Goal: Task Accomplishment & Management: Manage account settings

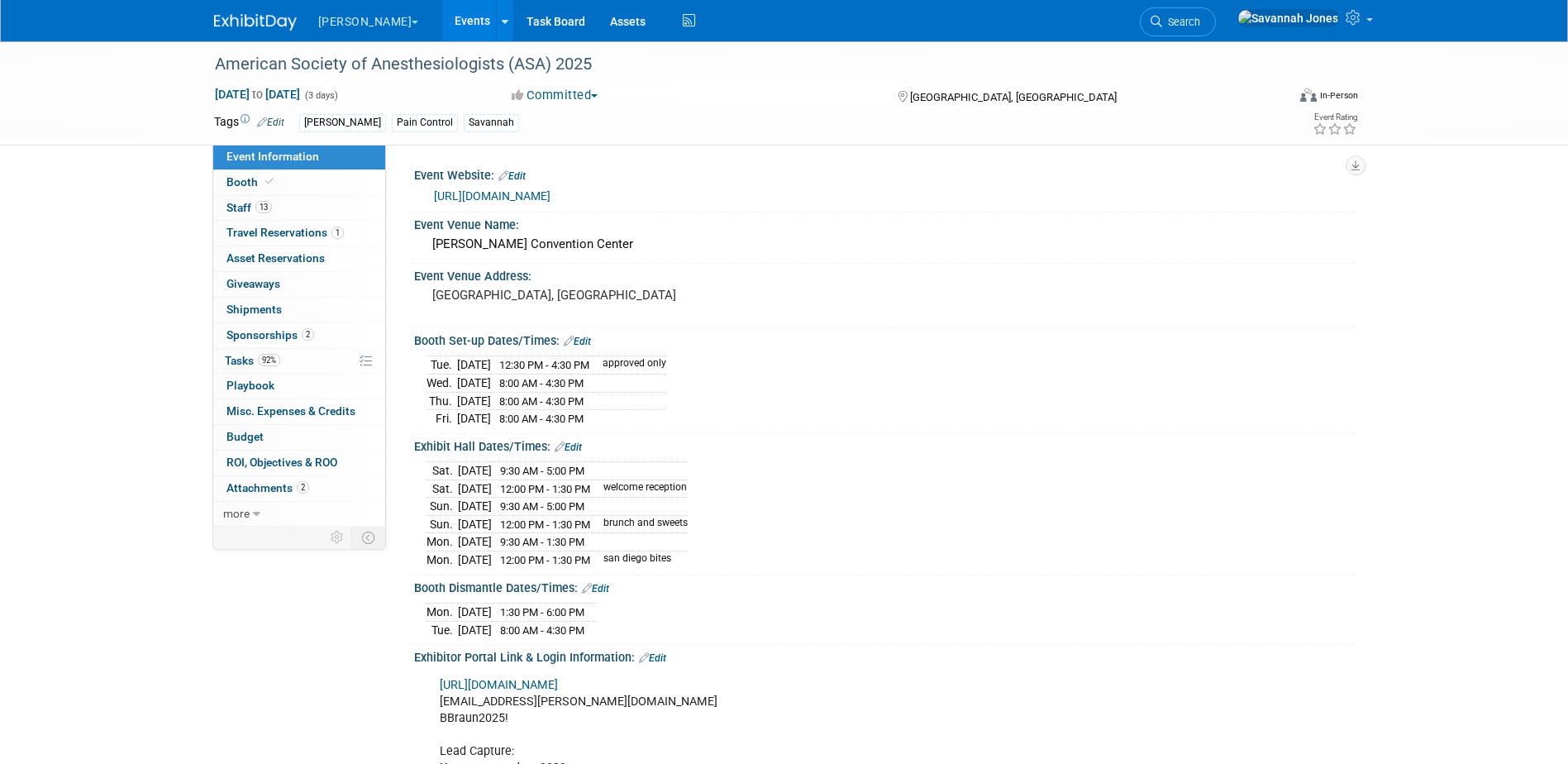
click at [443, 25] on link "Events" at bounding box center [473, 20] width 60 height 42
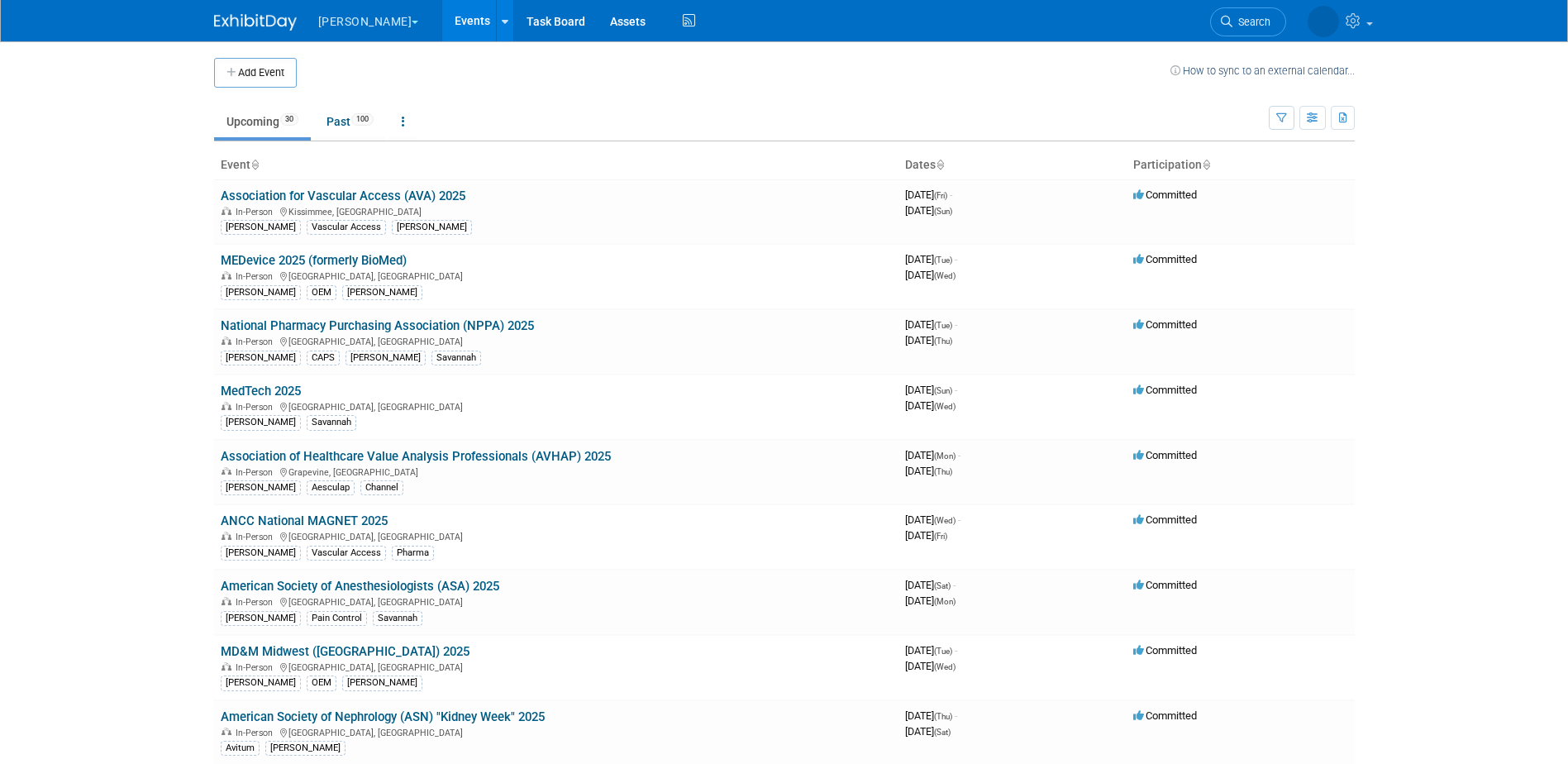
scroll to position [400, 0]
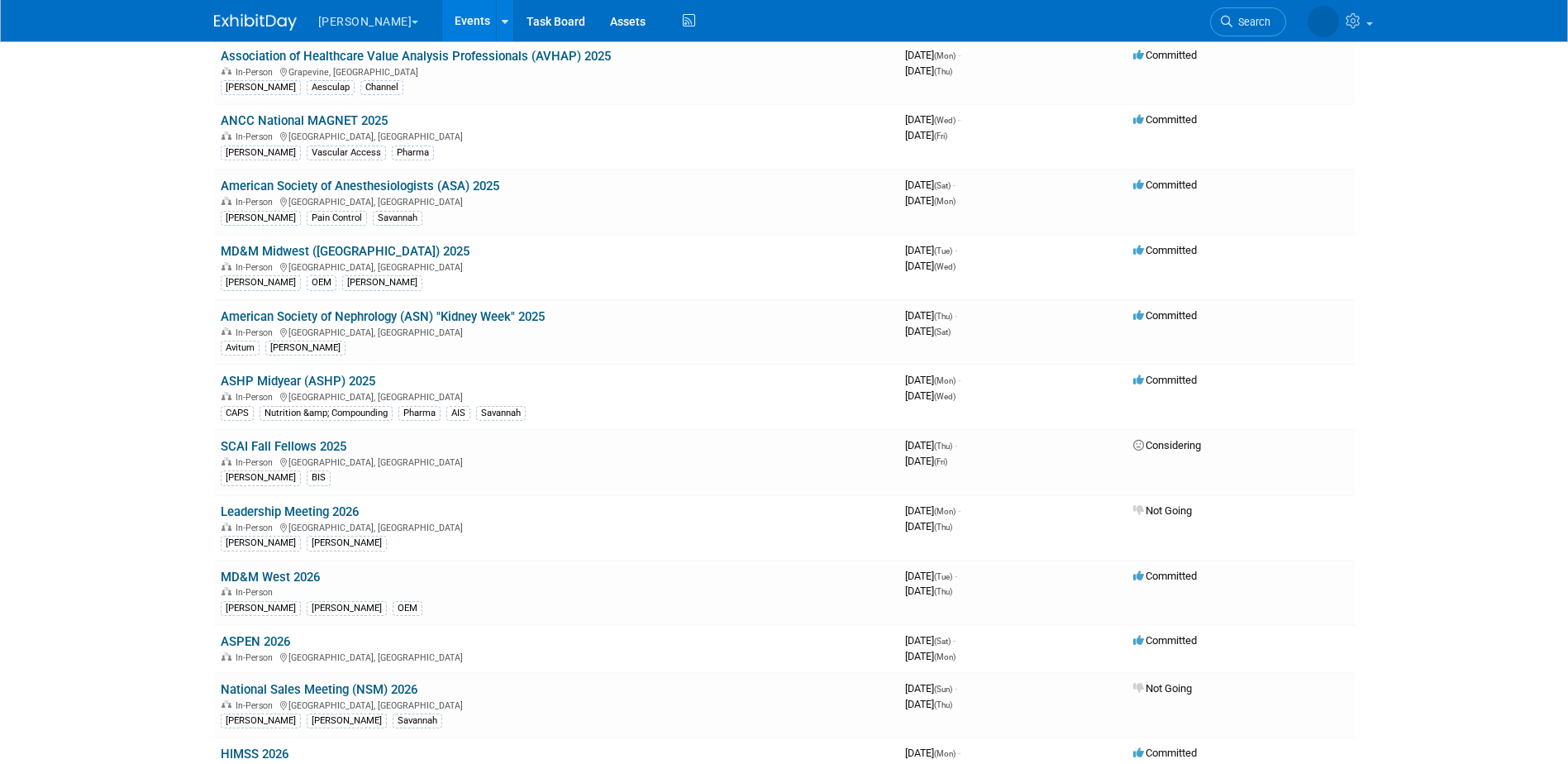
click at [348, 382] on link "ASHP Midyear (ASHP) 2025" at bounding box center [297, 381] width 154 height 15
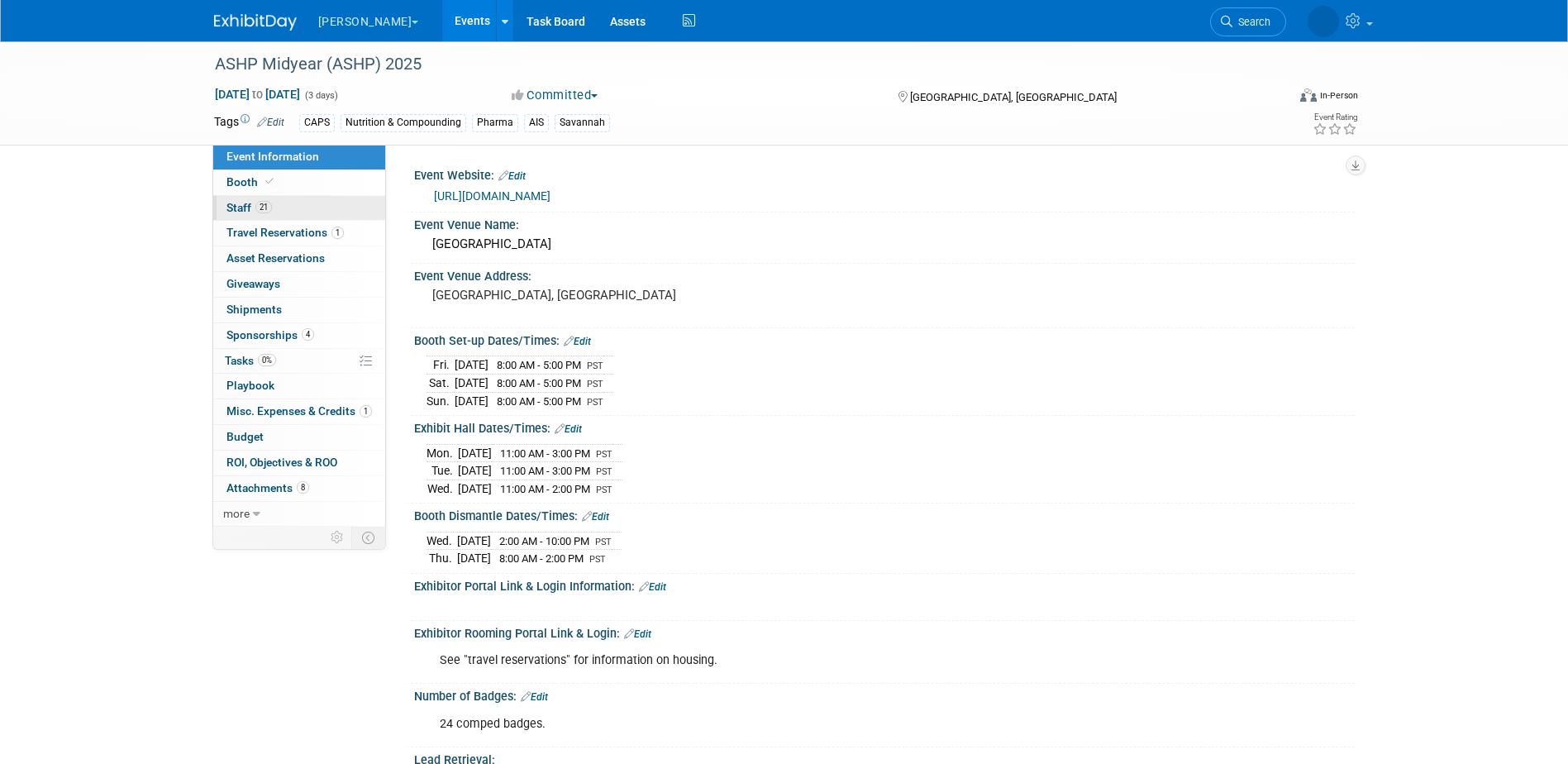
click at [307, 210] on link "21 Staff 21" at bounding box center [299, 209] width 172 height 25
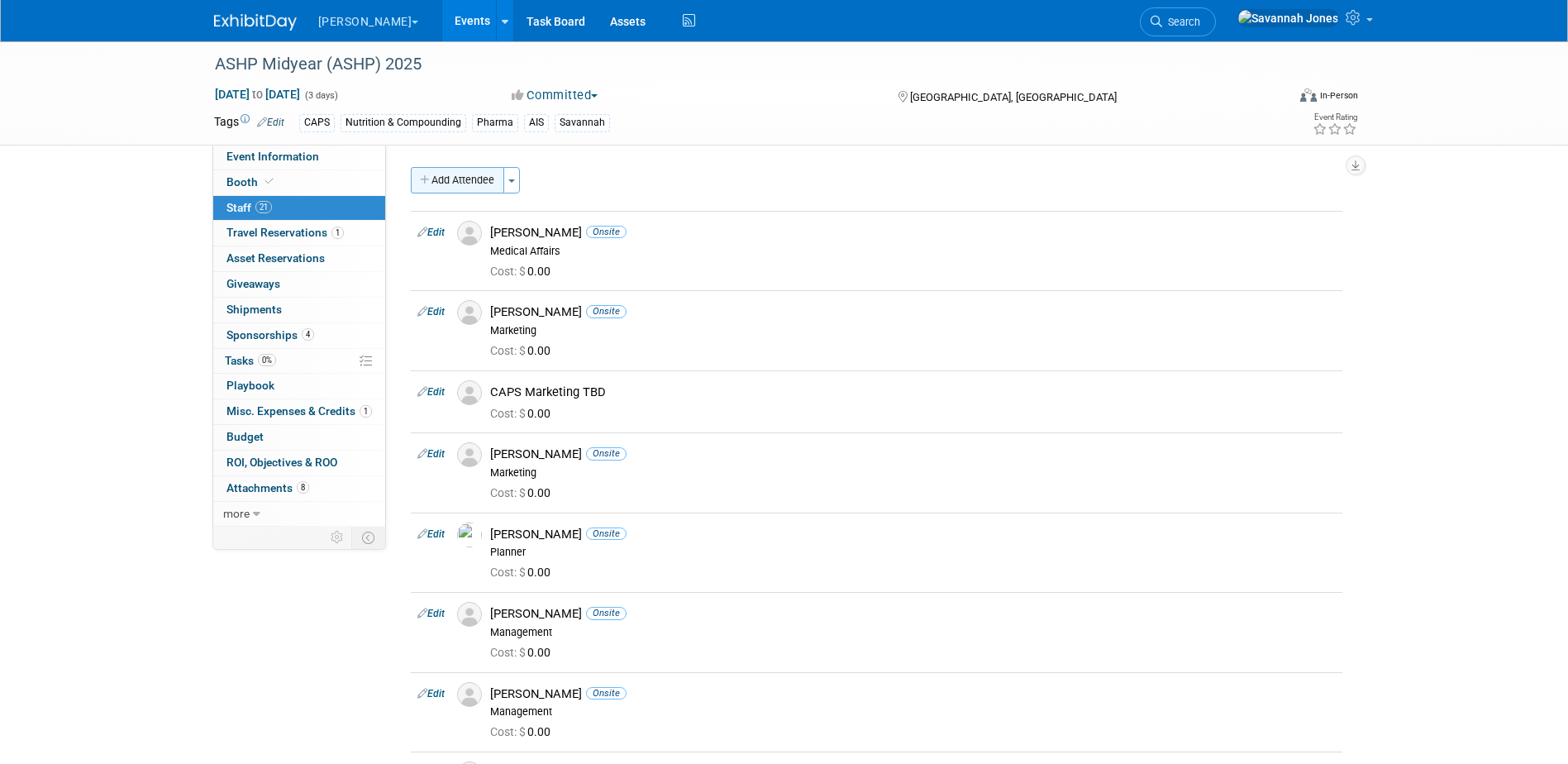
click at [450, 186] on button "Add Attendee" at bounding box center [457, 180] width 93 height 26
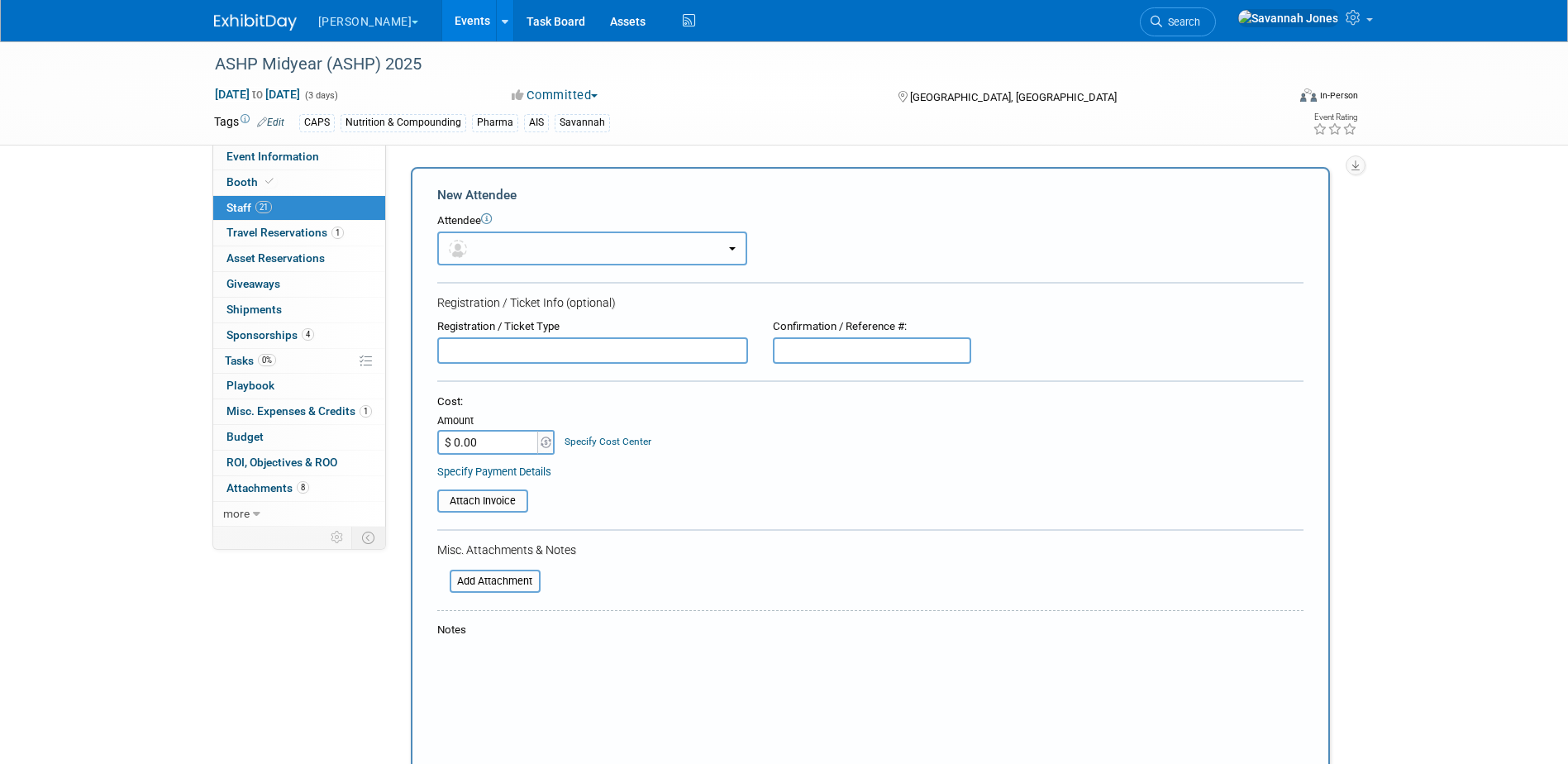
click at [569, 256] on button "button" at bounding box center [591, 248] width 310 height 34
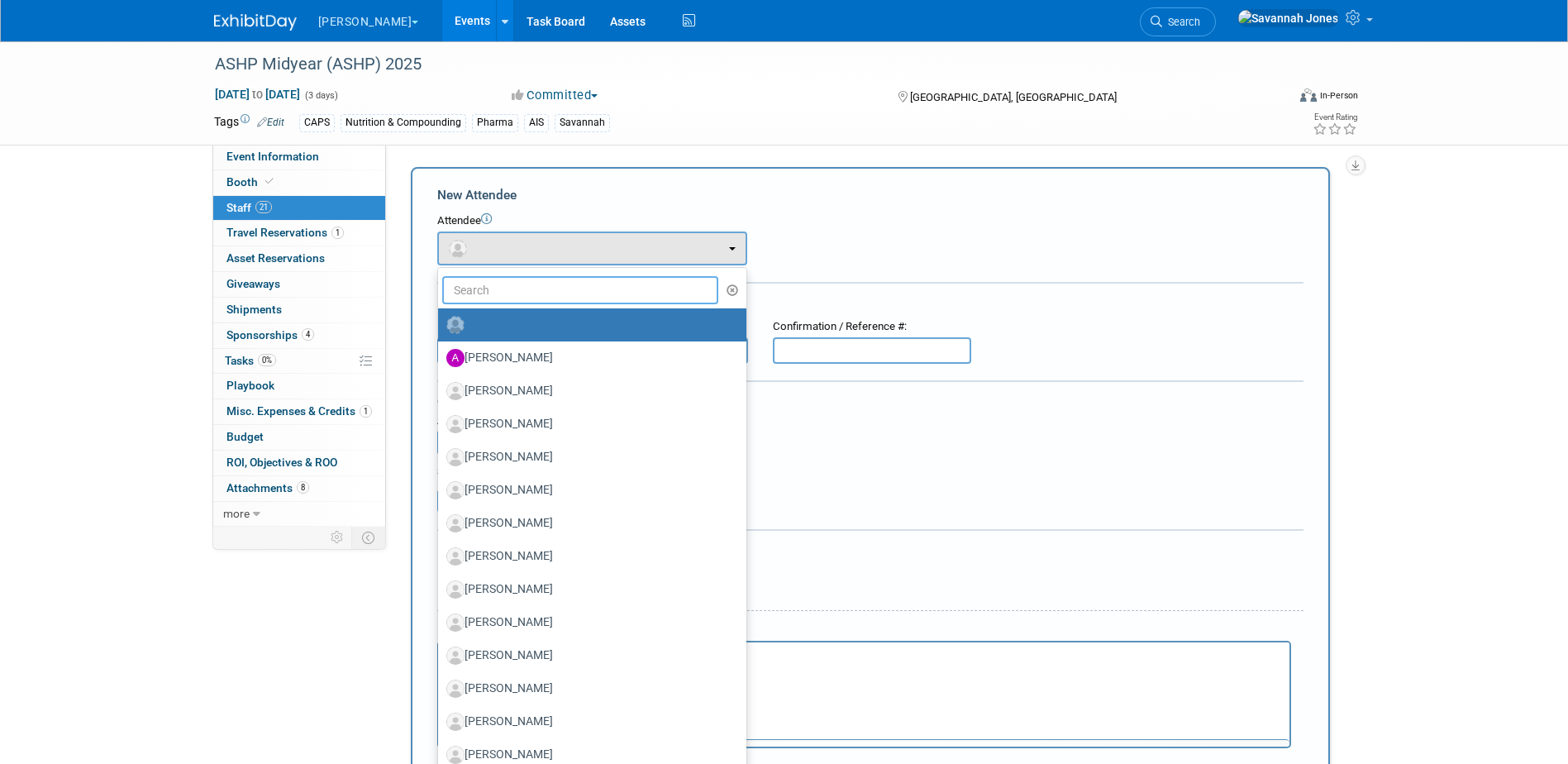
click at [562, 295] on input "text" at bounding box center [581, 289] width 277 height 28
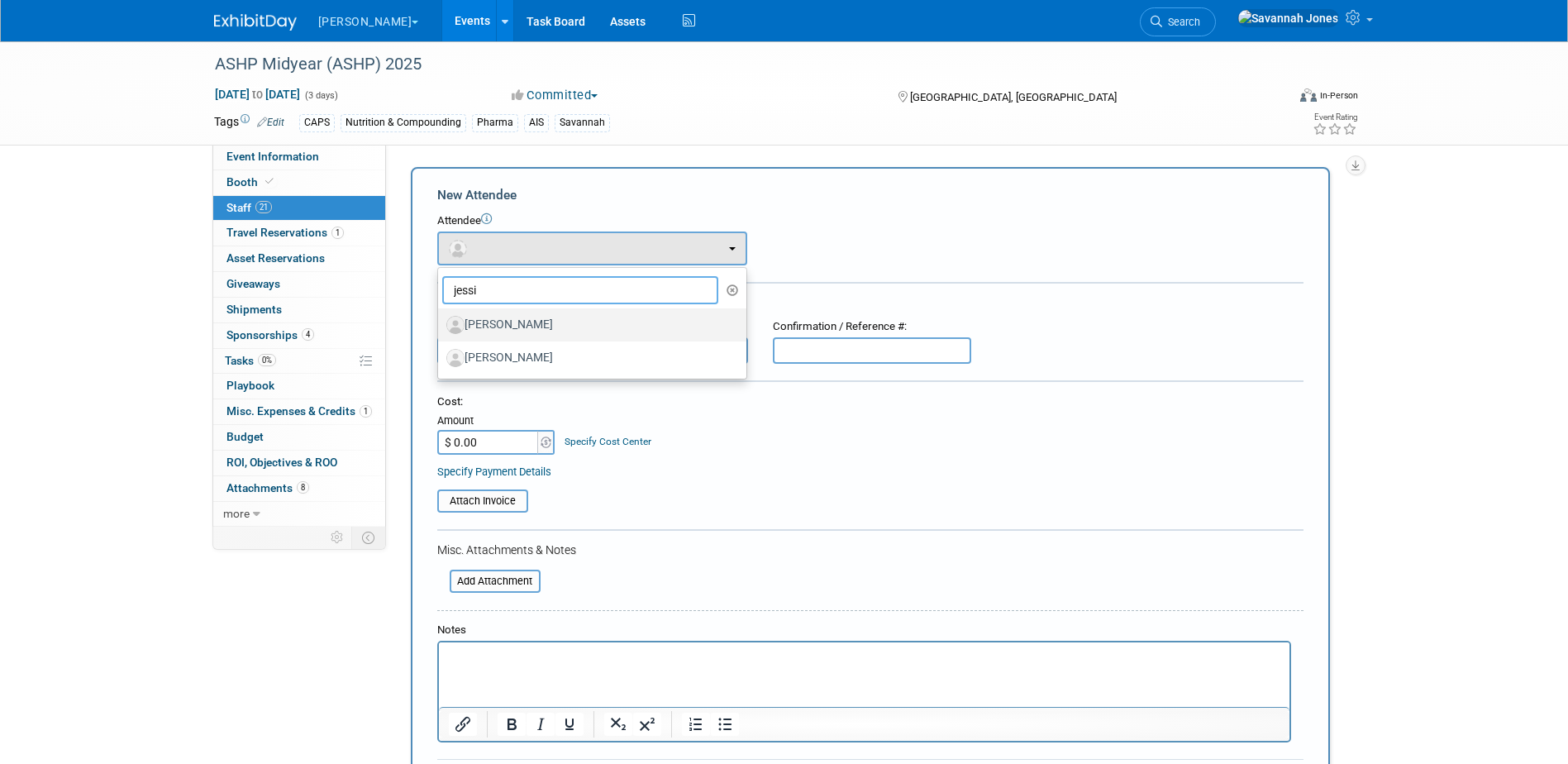
type input "jessi"
click at [545, 328] on label "Jessica Pitt" at bounding box center [588, 324] width 284 height 26
click at [441, 328] on input "Jessica Pitt" at bounding box center [435, 322] width 11 height 11
select select "34777764-73d7-473f-a129-343a1382fd9f"
select select "400"
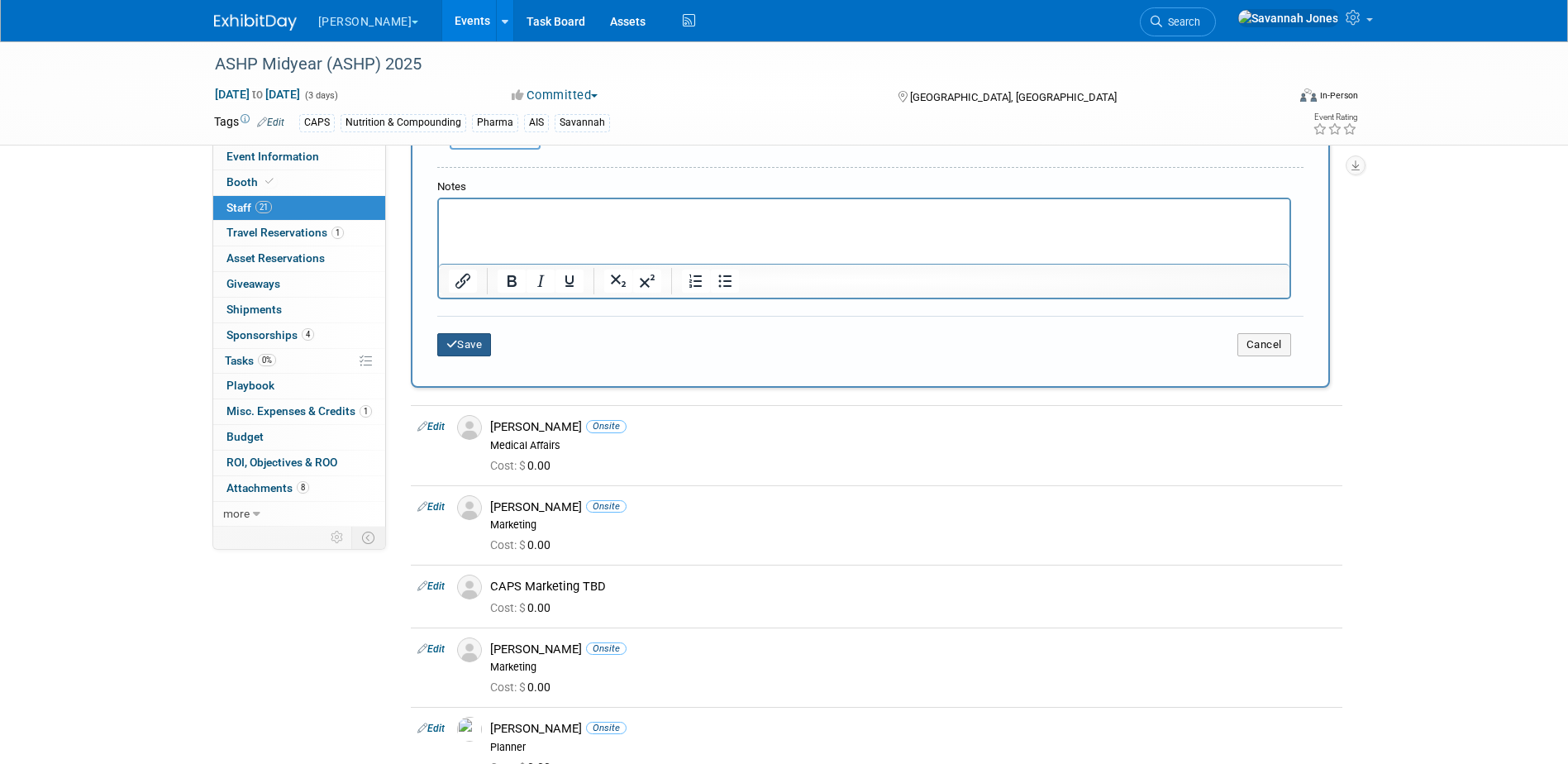
click at [452, 347] on icon "submit" at bounding box center [452, 344] width 12 height 11
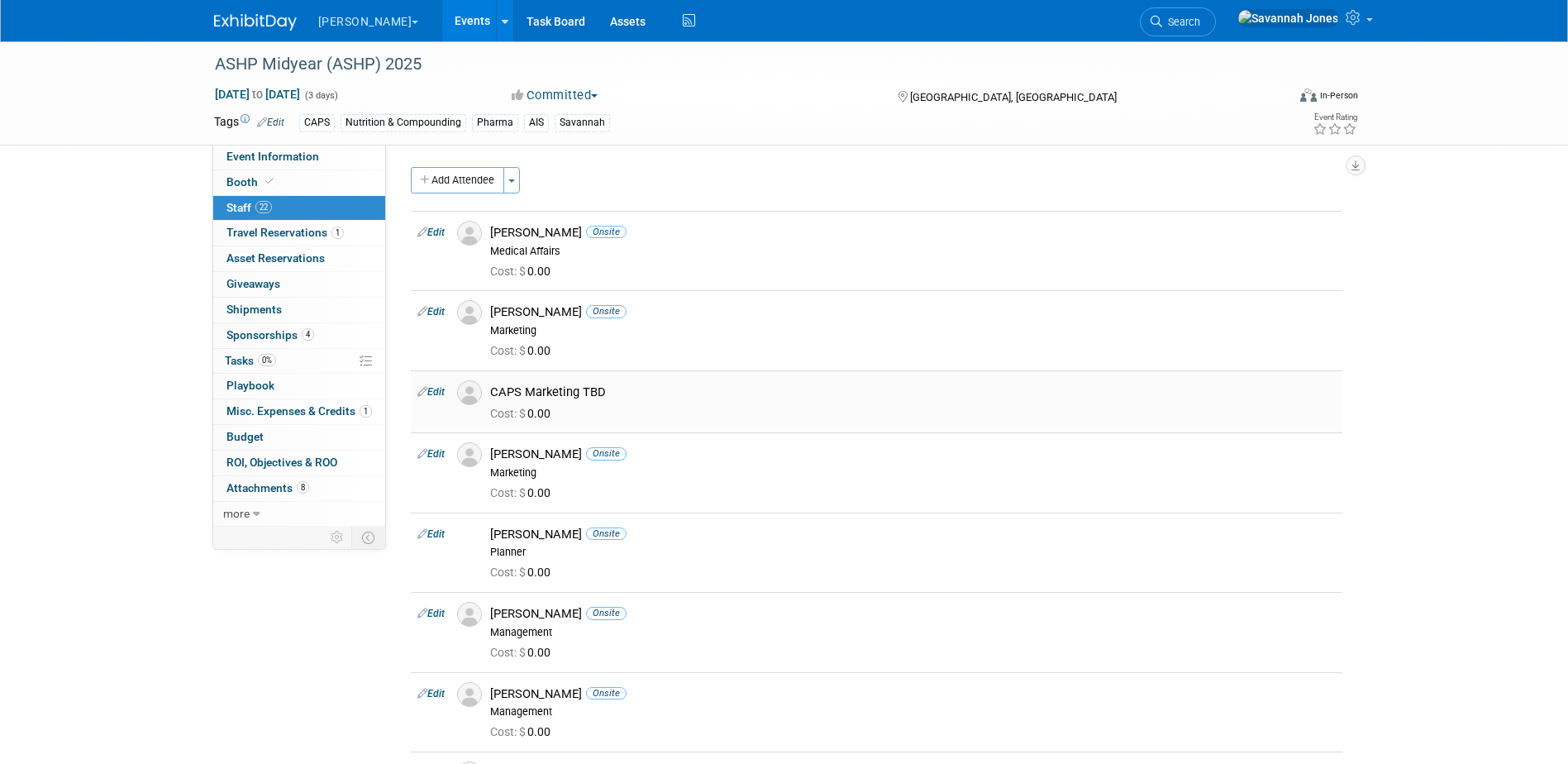
click at [443, 392] on link "Edit" at bounding box center [431, 392] width 27 height 12
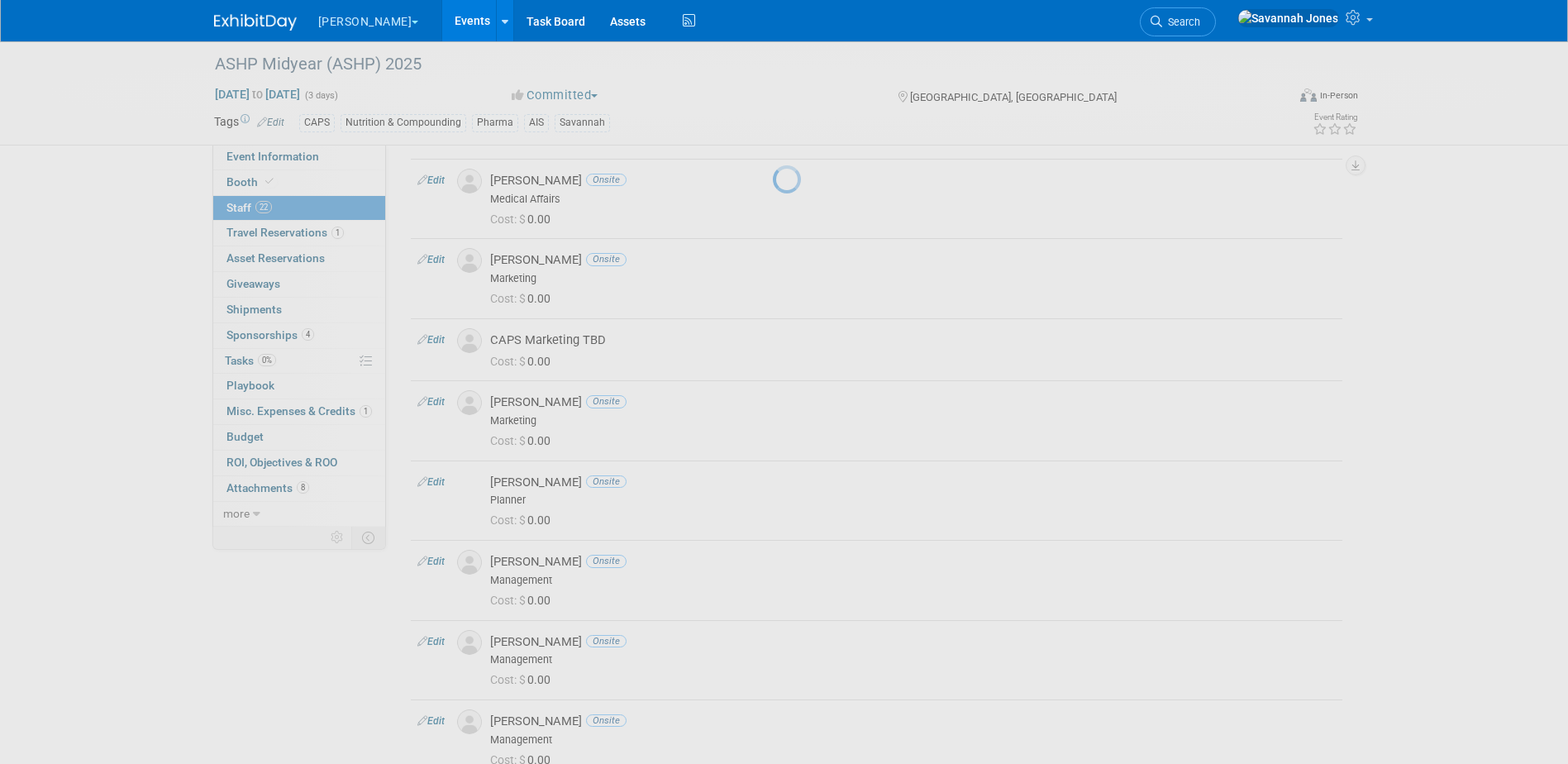
select select "82232ace-9393-4ccf-b189-d534d8e823b6"
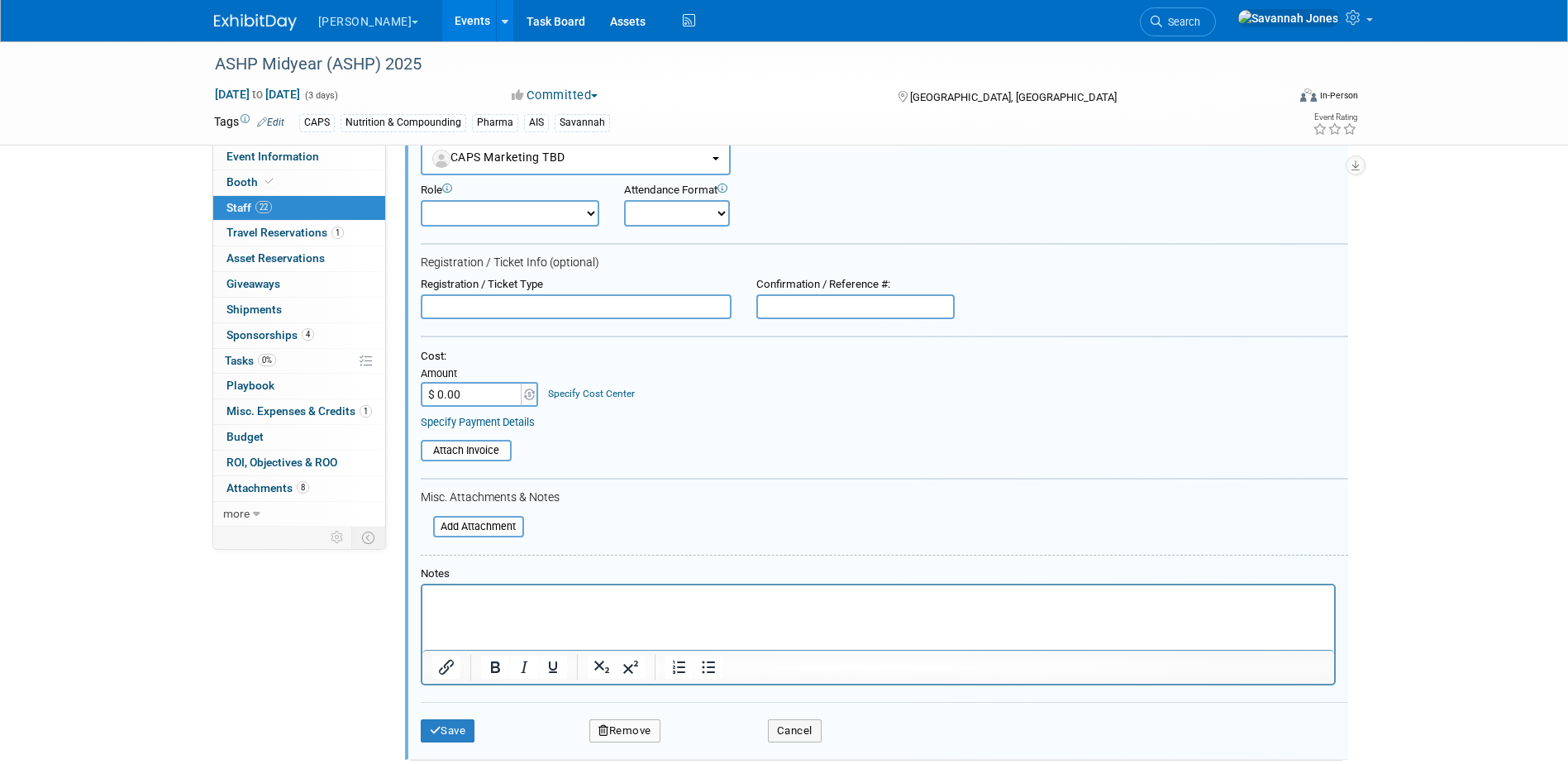
scroll to position [265, 0]
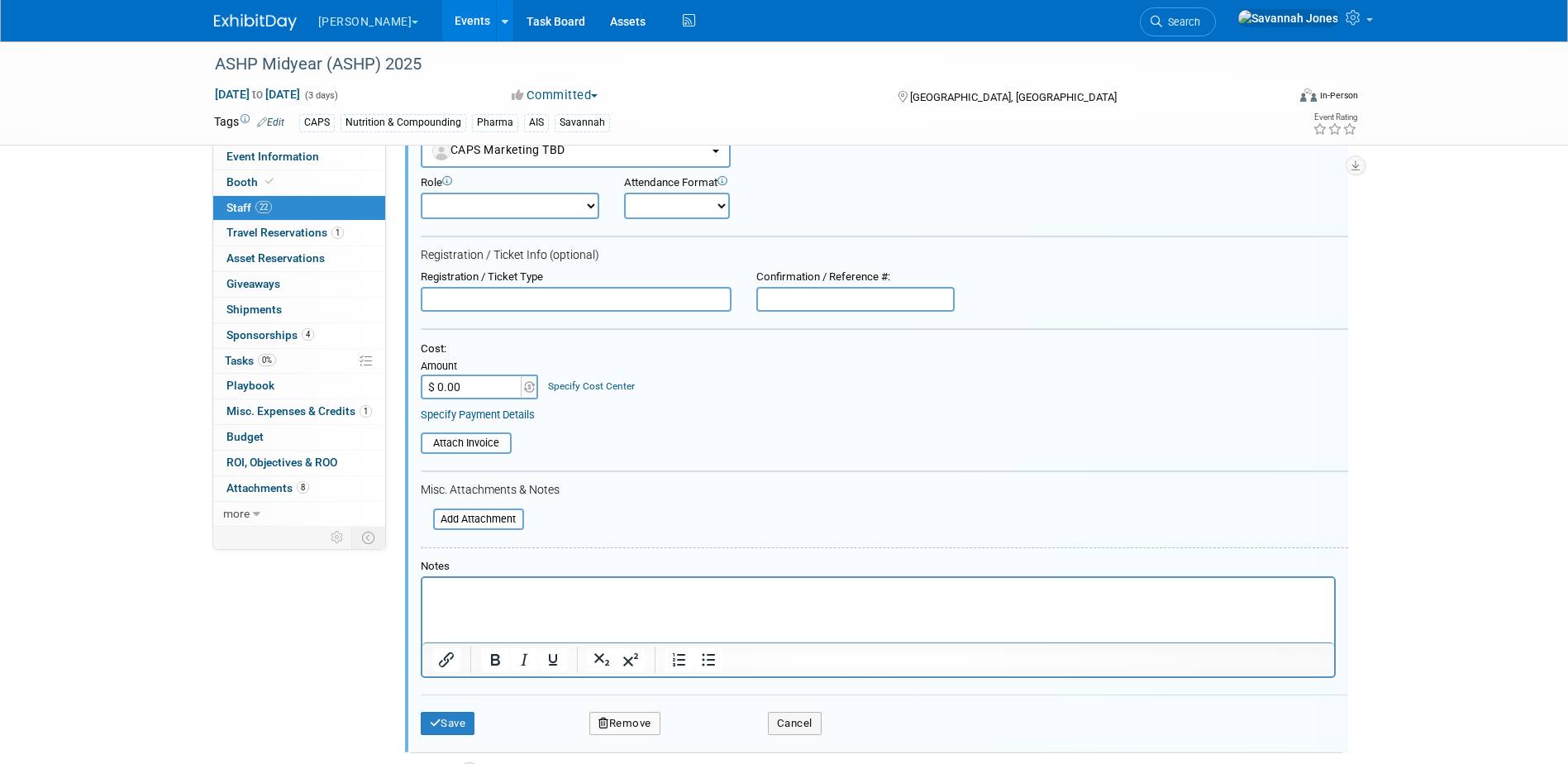
click at [630, 717] on button "Remove" at bounding box center [624, 723] width 71 height 23
click at [724, 747] on link "Yes" at bounding box center [715, 737] width 48 height 26
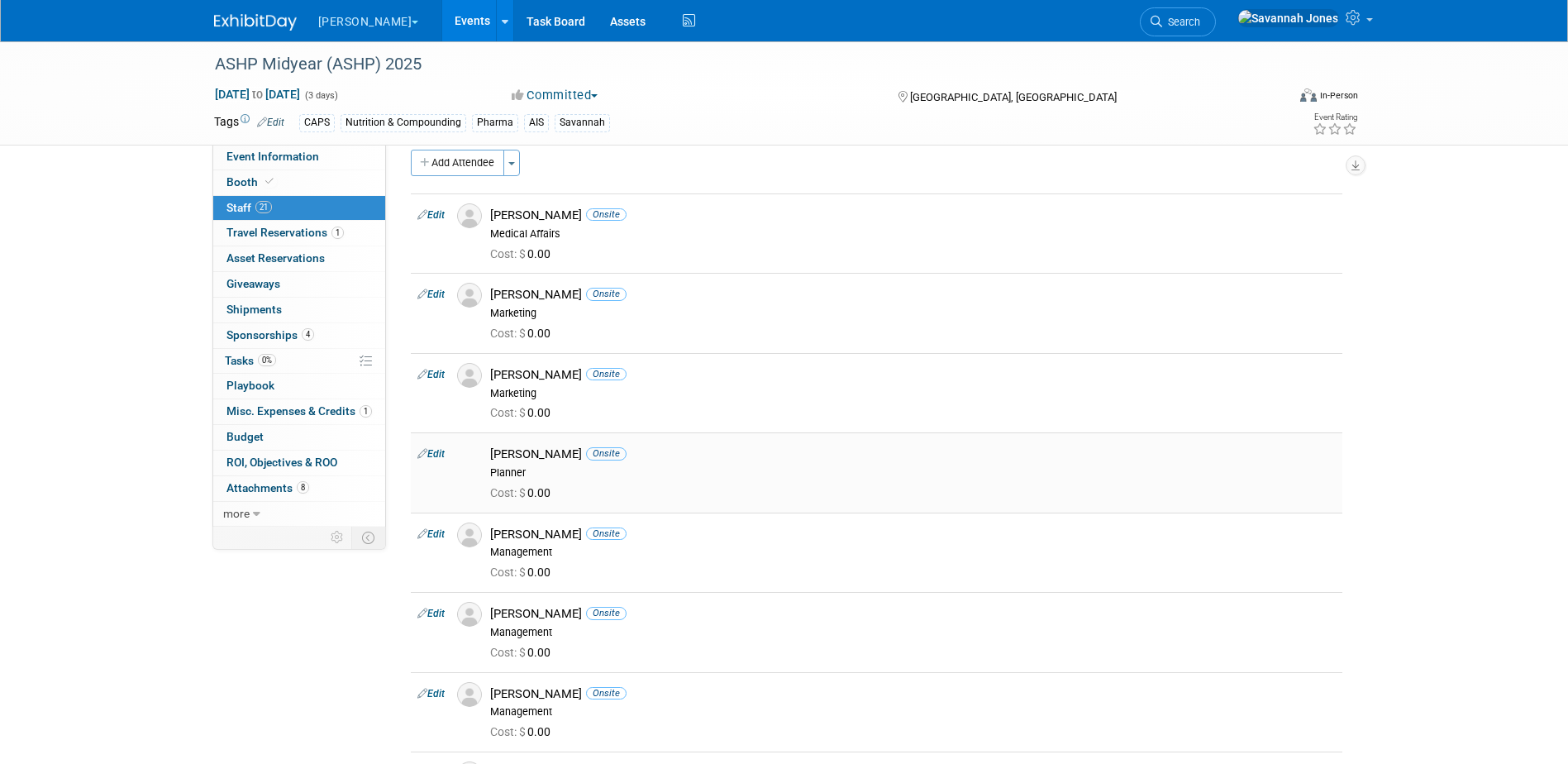
scroll to position [0, 0]
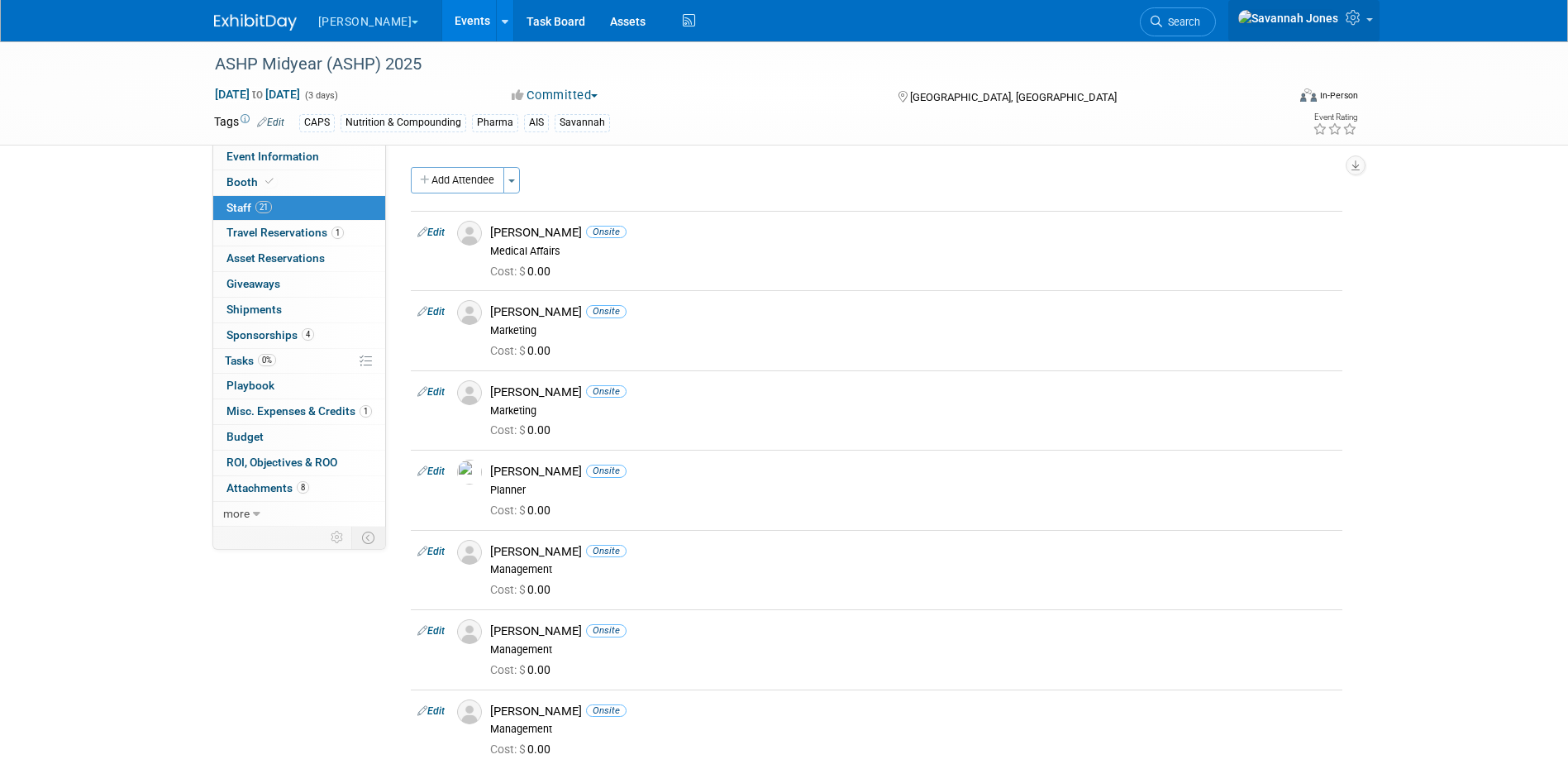
click at [1365, 17] on link at bounding box center [1304, 20] width 151 height 42
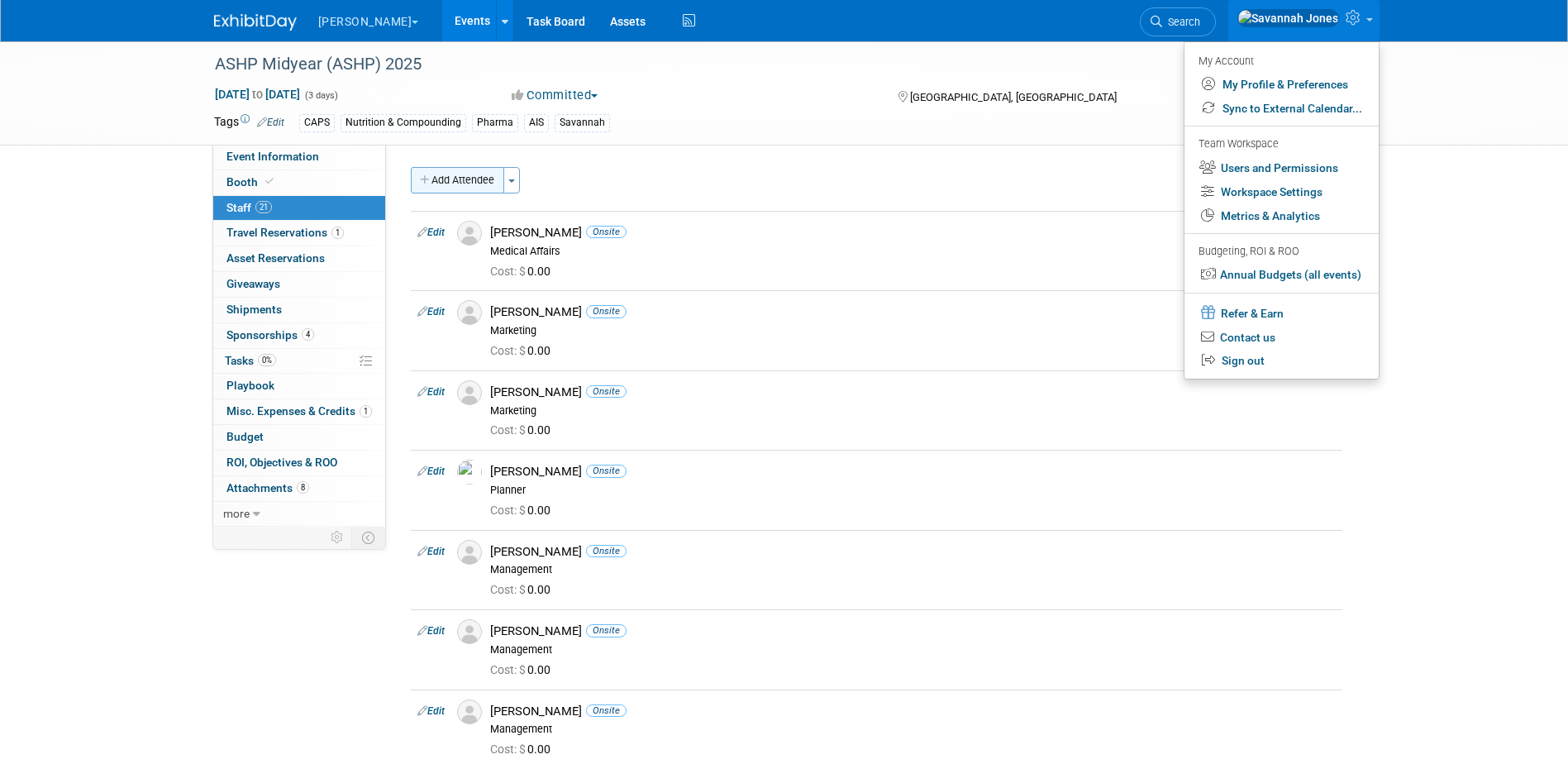
click at [453, 170] on button "Add Attendee" at bounding box center [457, 180] width 93 height 26
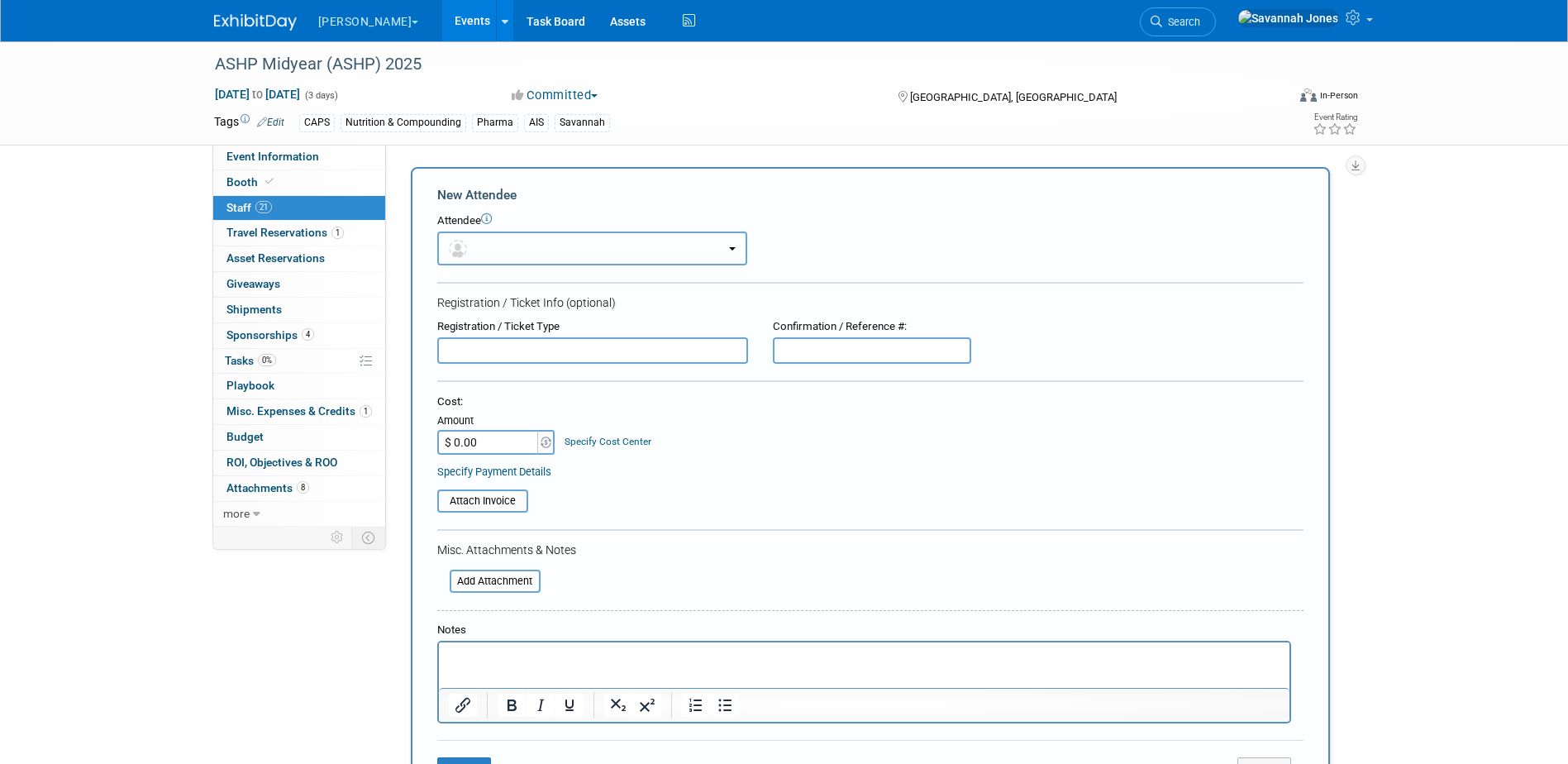
click at [672, 260] on button "button" at bounding box center [591, 248] width 310 height 34
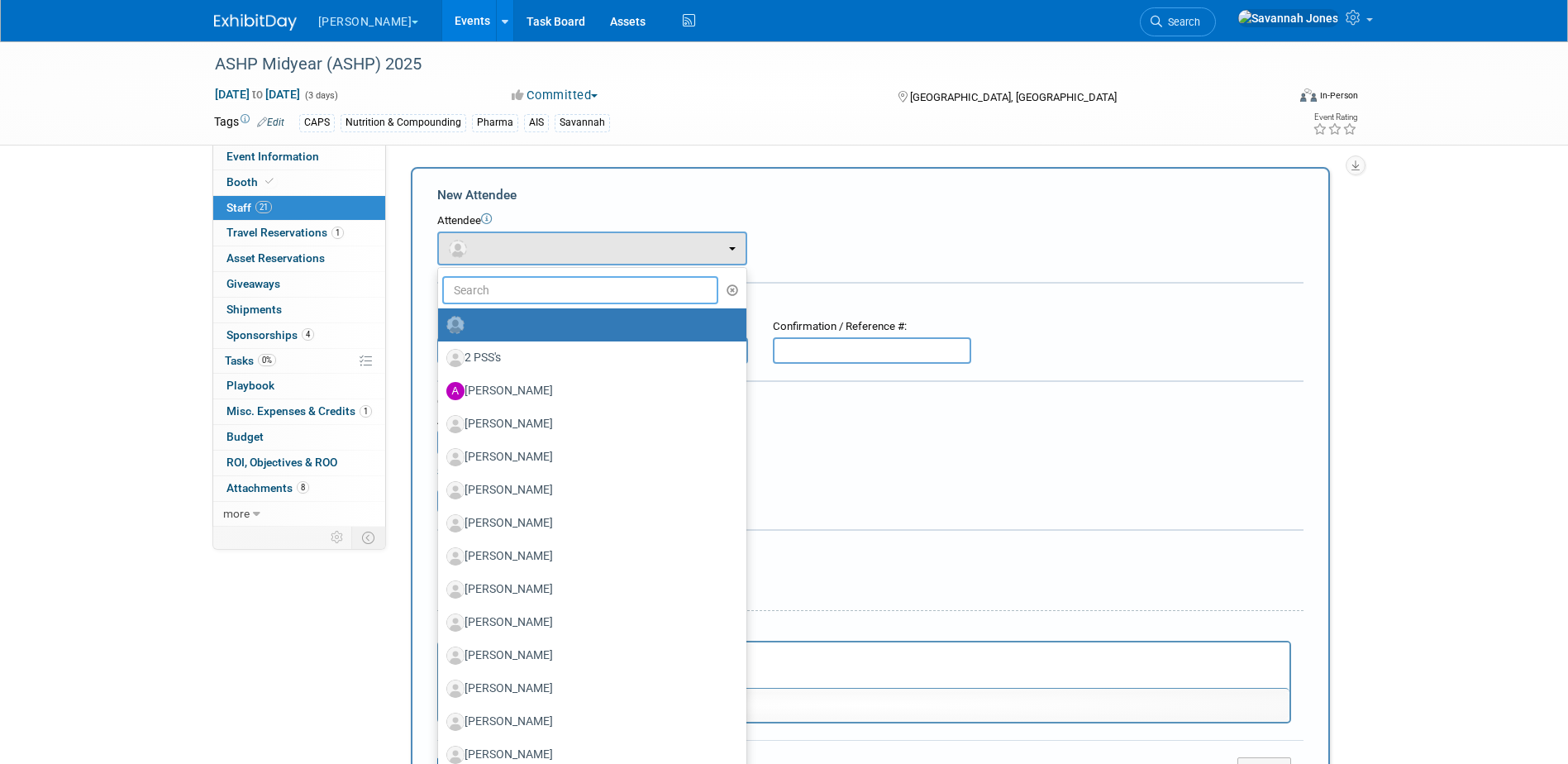
click at [659, 294] on input "text" at bounding box center [581, 289] width 277 height 28
click at [599, 352] on label "2 PSS's" at bounding box center [588, 357] width 284 height 26
click at [441, 352] on input "2 PSS's" at bounding box center [435, 355] width 11 height 11
select select "3e66361b-e57f-40f1-9777-07a44c63f231"
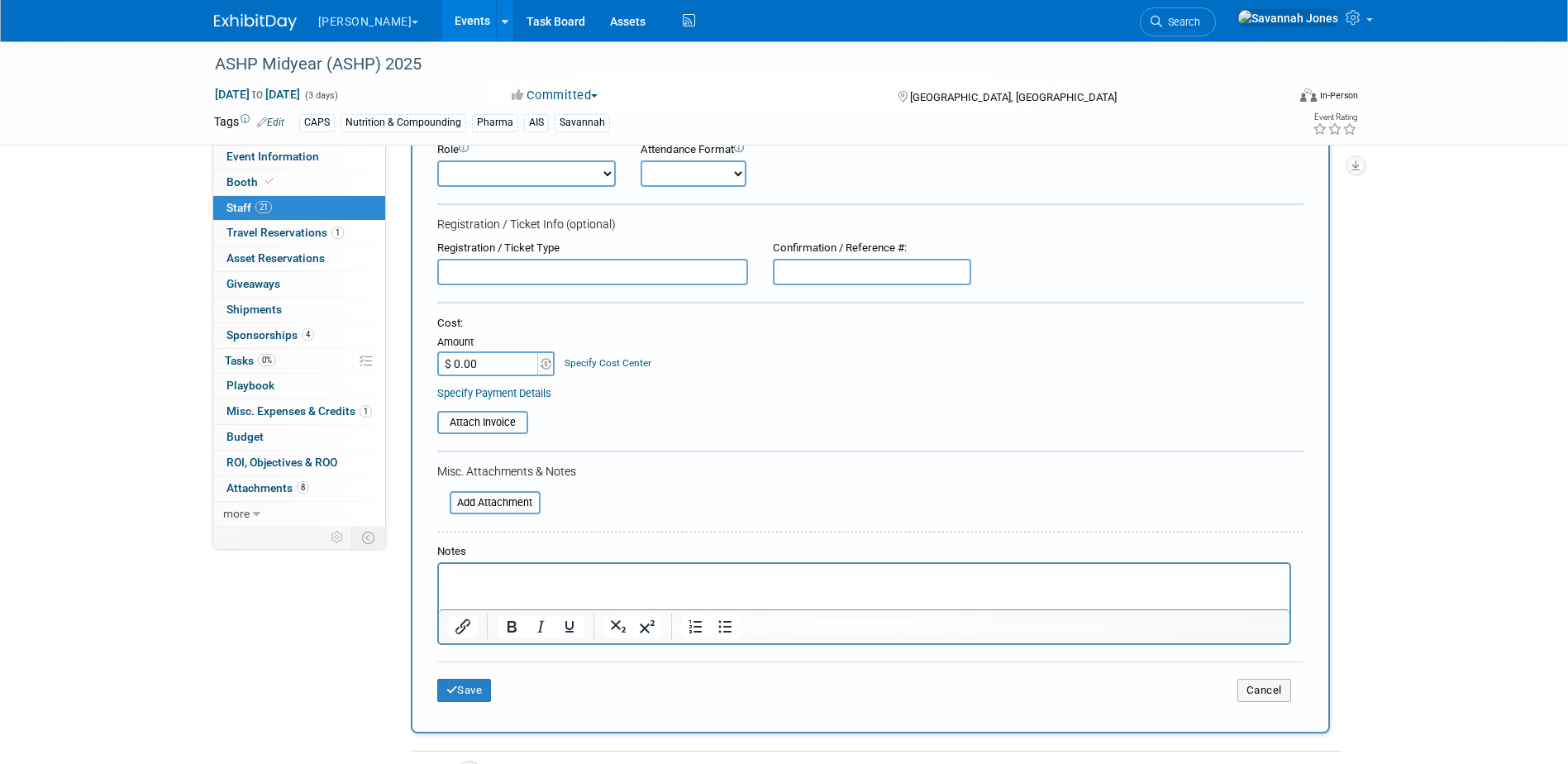
scroll to position [331, 0]
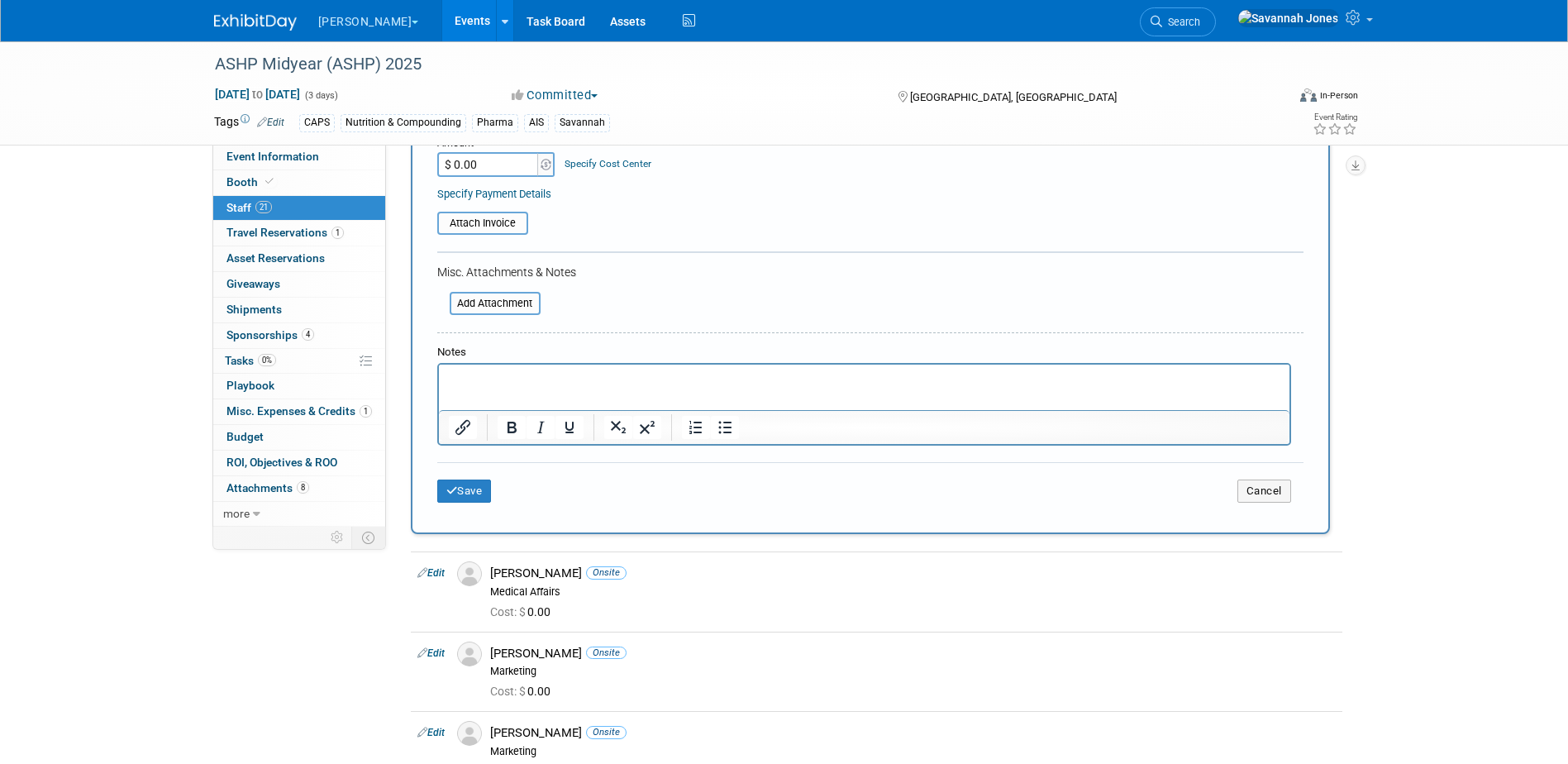
click at [489, 509] on div "Save Cancel" at bounding box center [870, 488] width 866 height 52
click at [482, 496] on button "Save" at bounding box center [464, 491] width 54 height 23
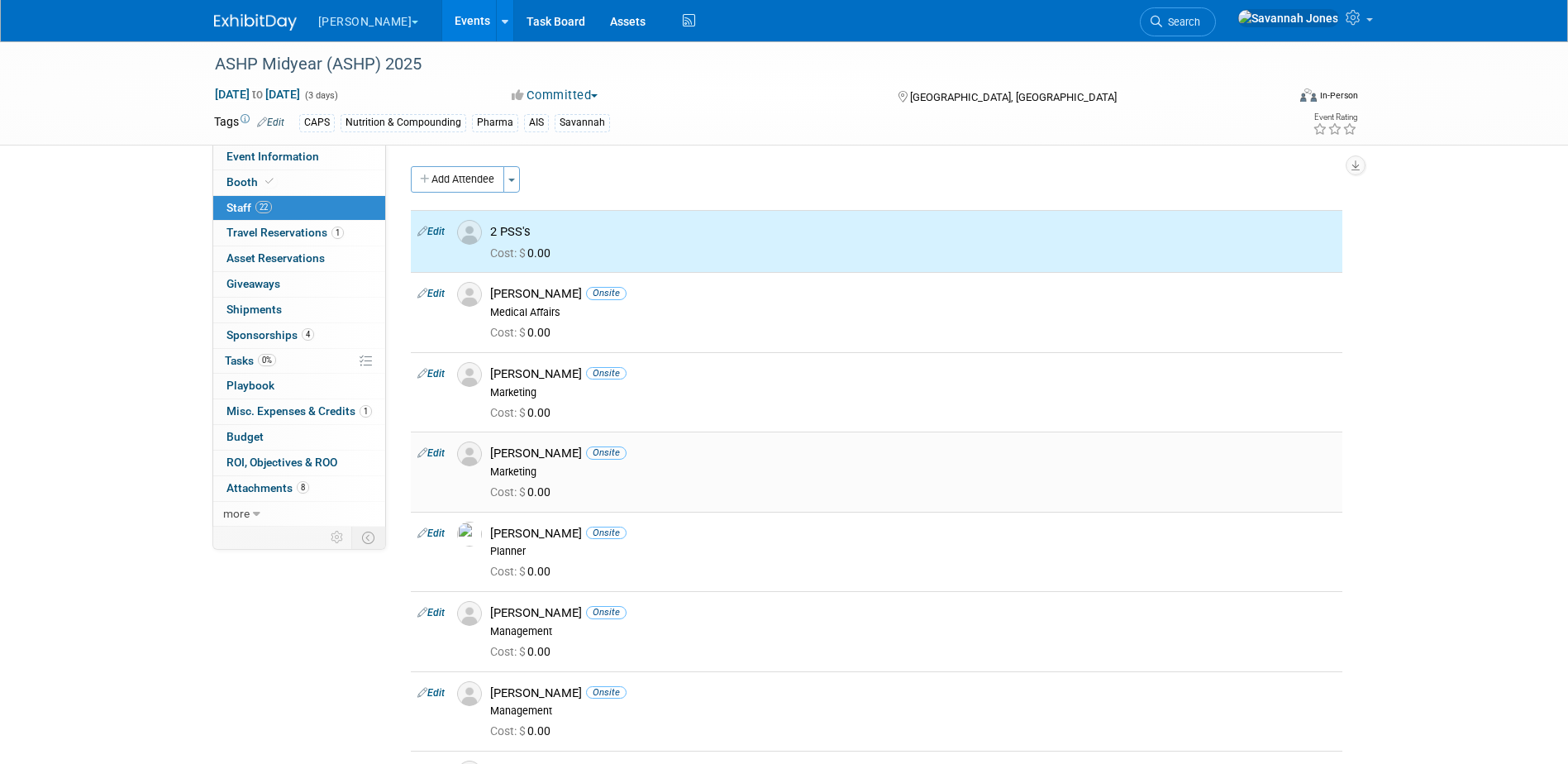
scroll to position [0, 0]
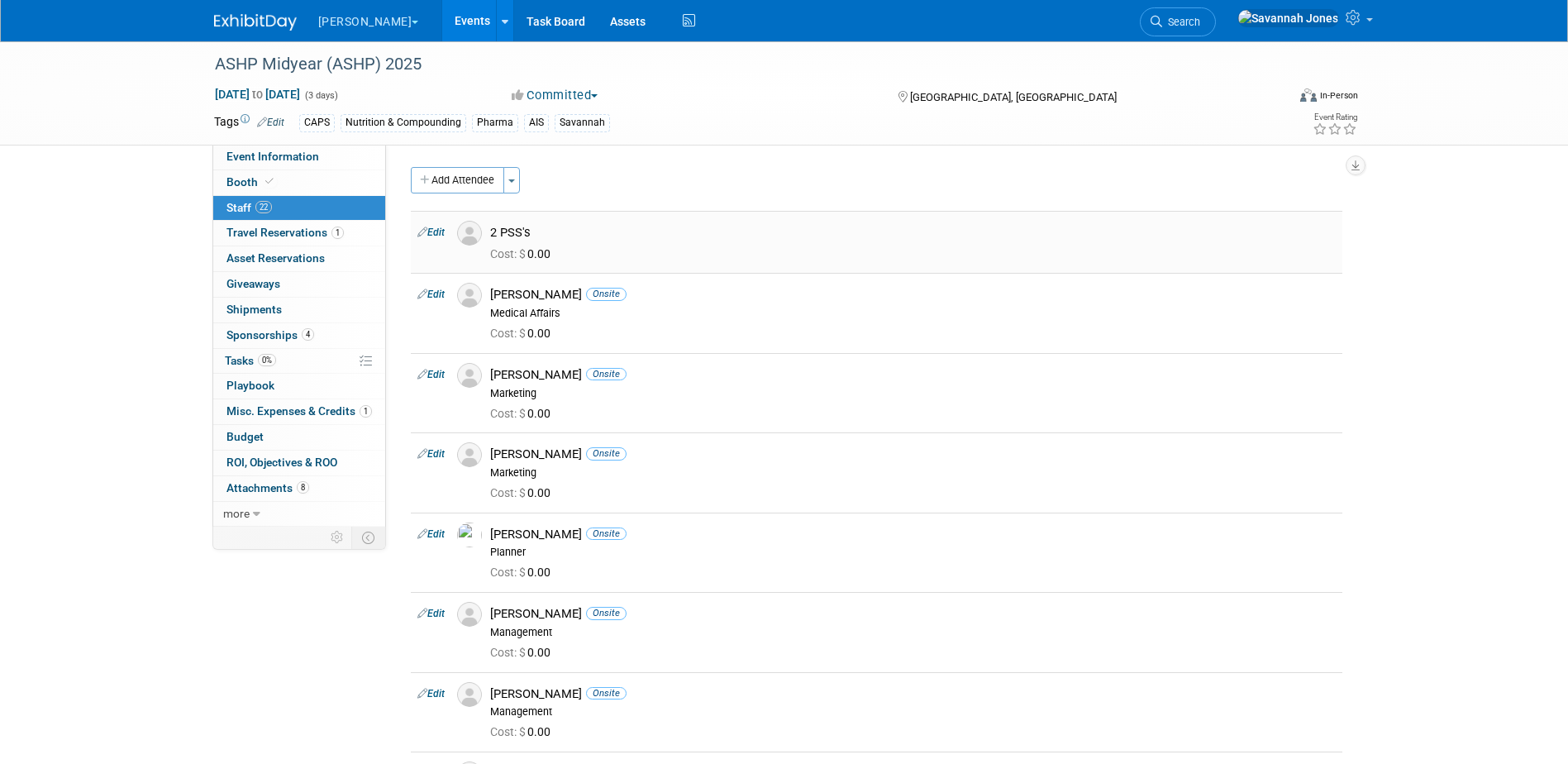
click at [421, 225] on icon at bounding box center [422, 232] width 10 height 17
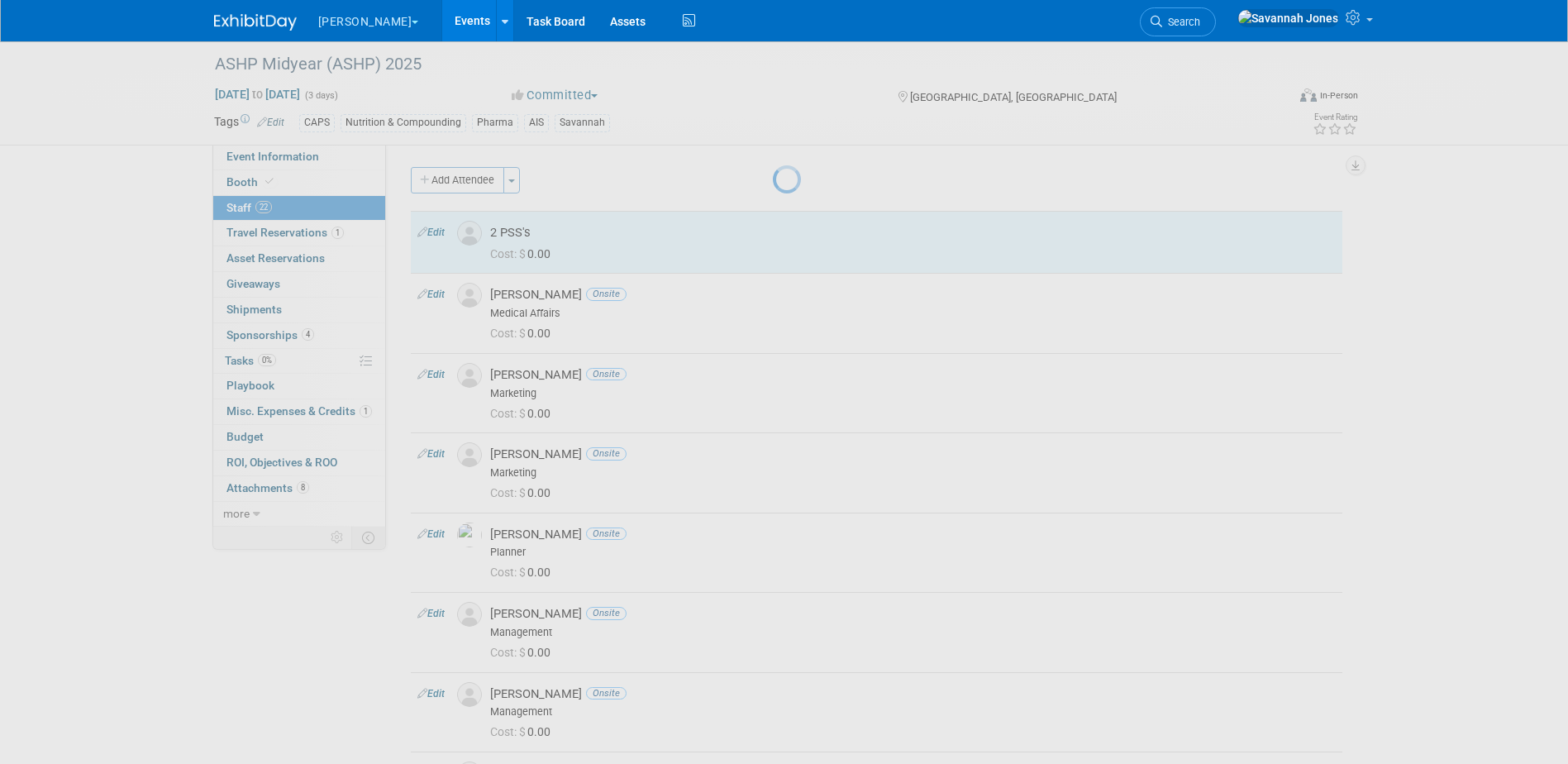
select select "3e66361b-e57f-40f1-9777-07a44c63f231"
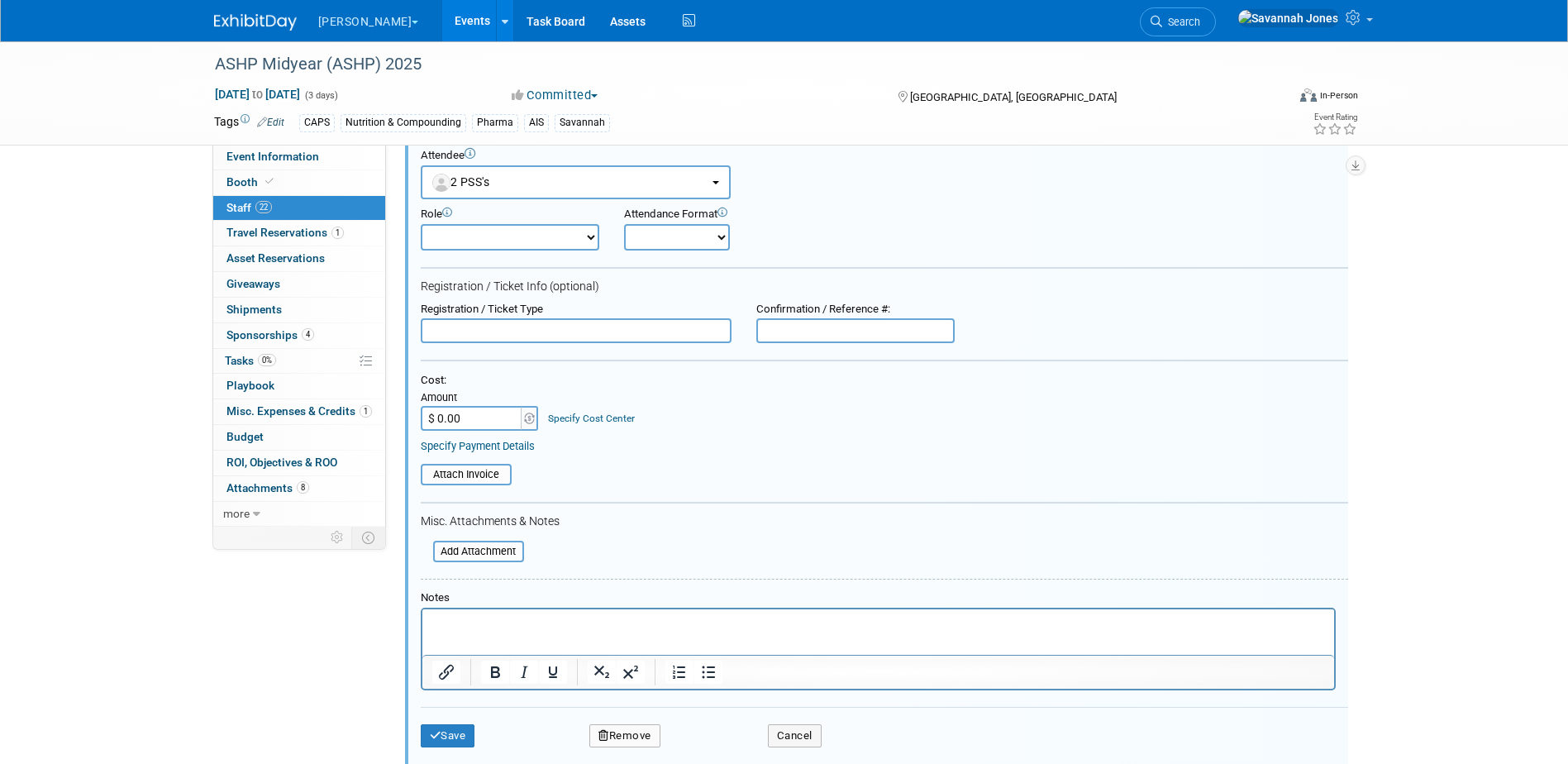
scroll to position [176, 0]
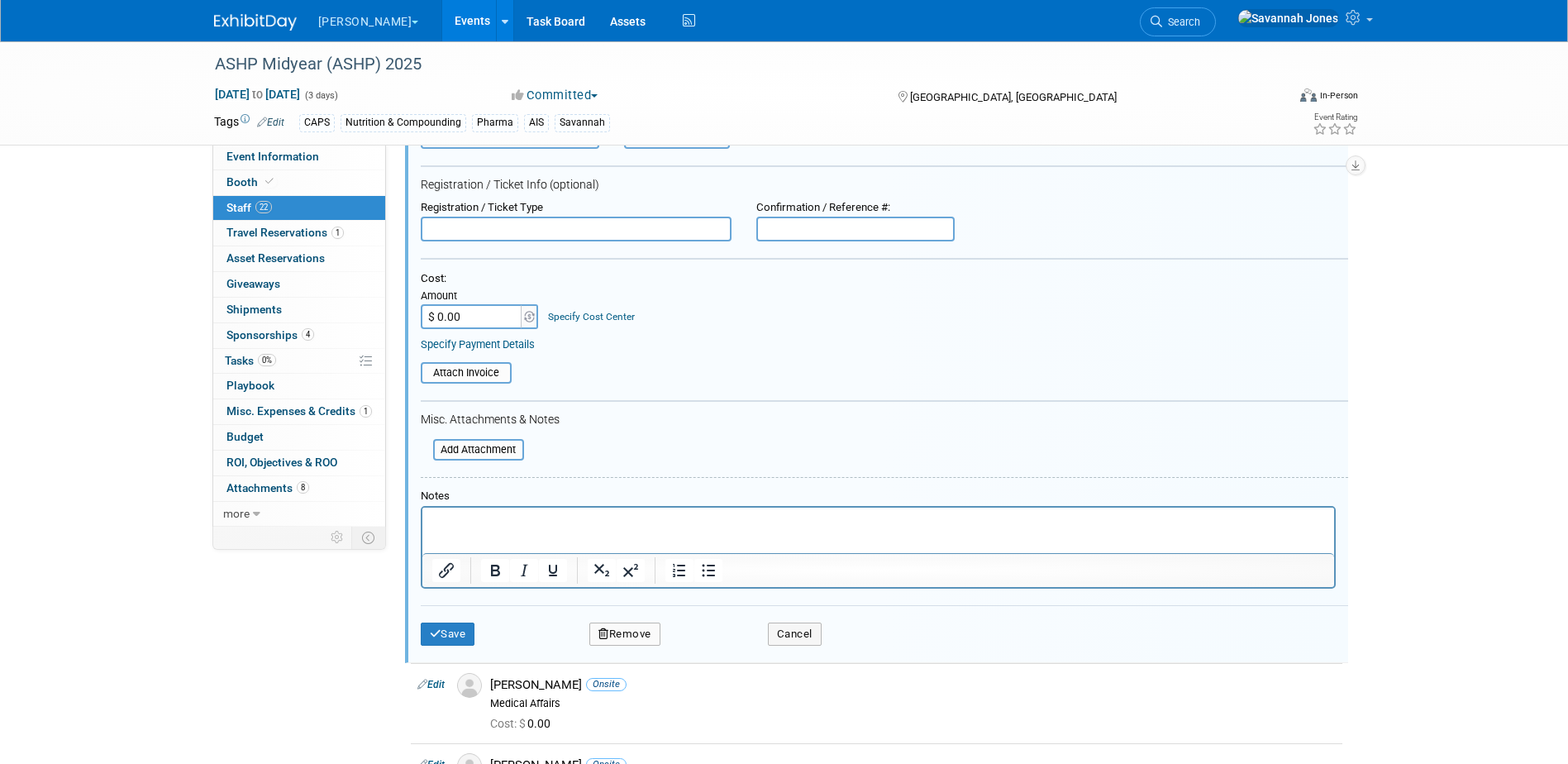
click at [584, 531] on html at bounding box center [877, 519] width 912 height 23
click at [434, 630] on icon "submit" at bounding box center [436, 633] width 12 height 11
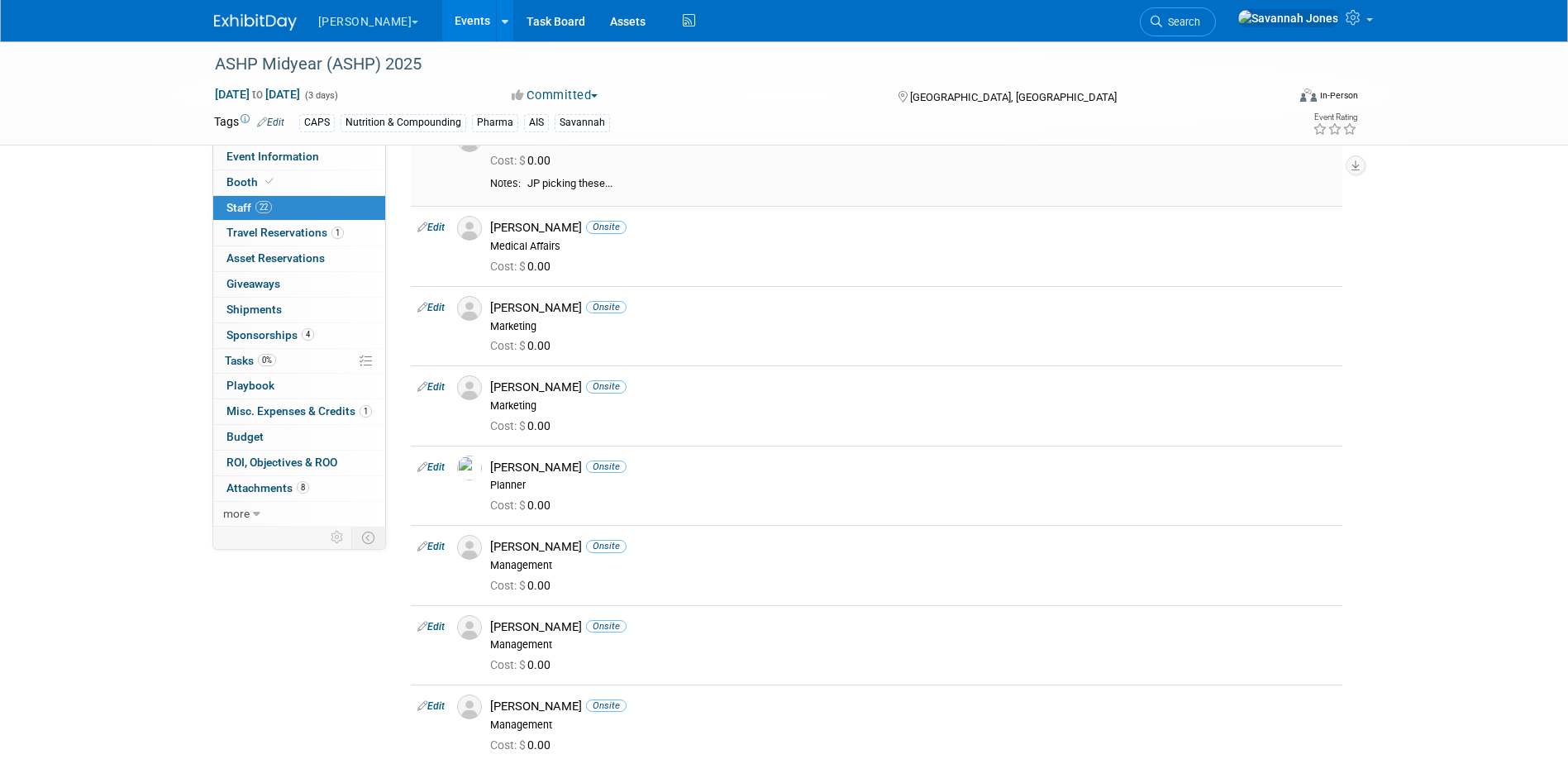
scroll to position [0, 0]
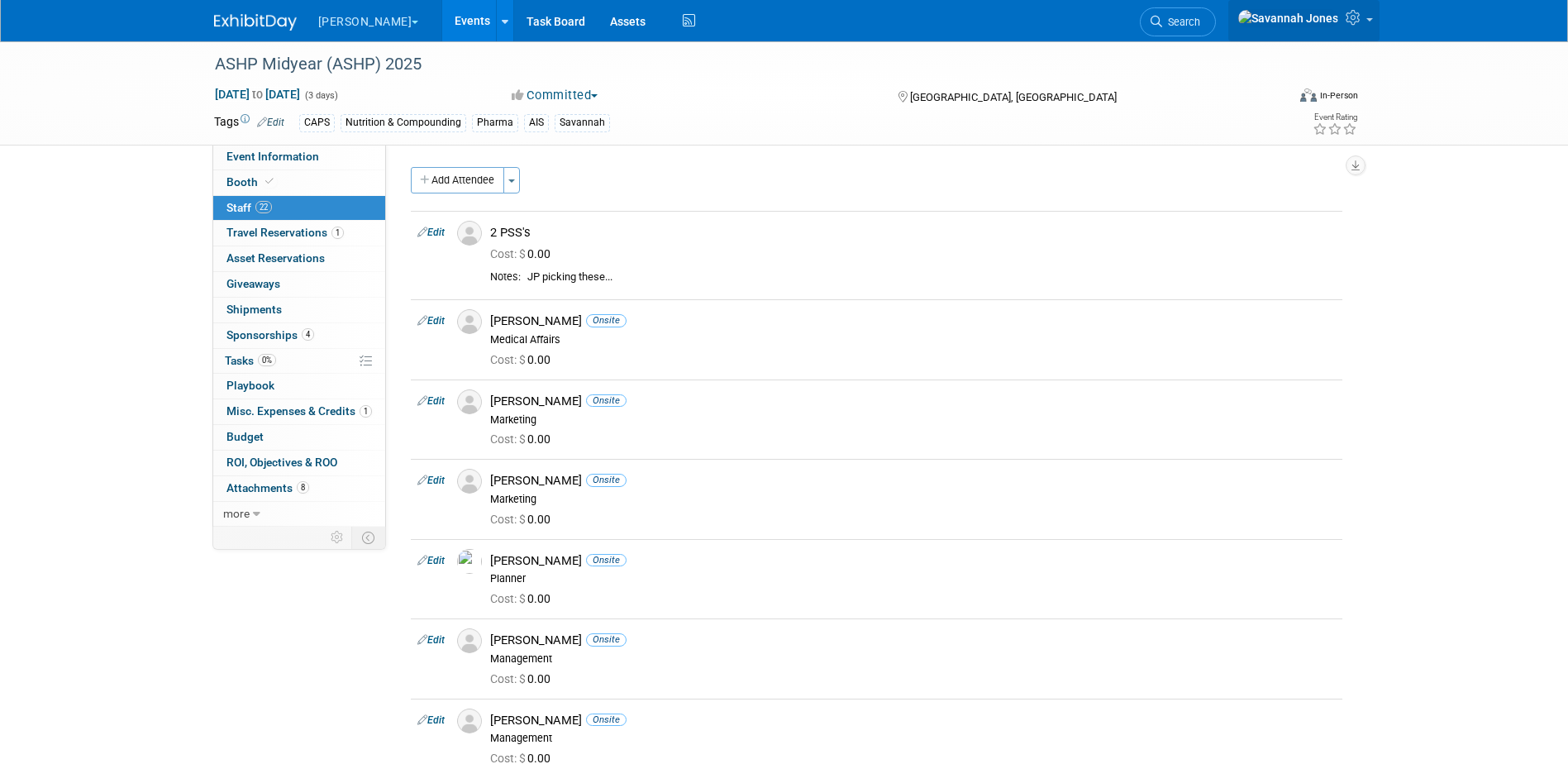
drag, startPoint x: 1363, startPoint y: 27, endPoint x: 1372, endPoint y: 52, distance: 26.6
click at [1363, 25] on icon at bounding box center [1355, 17] width 19 height 15
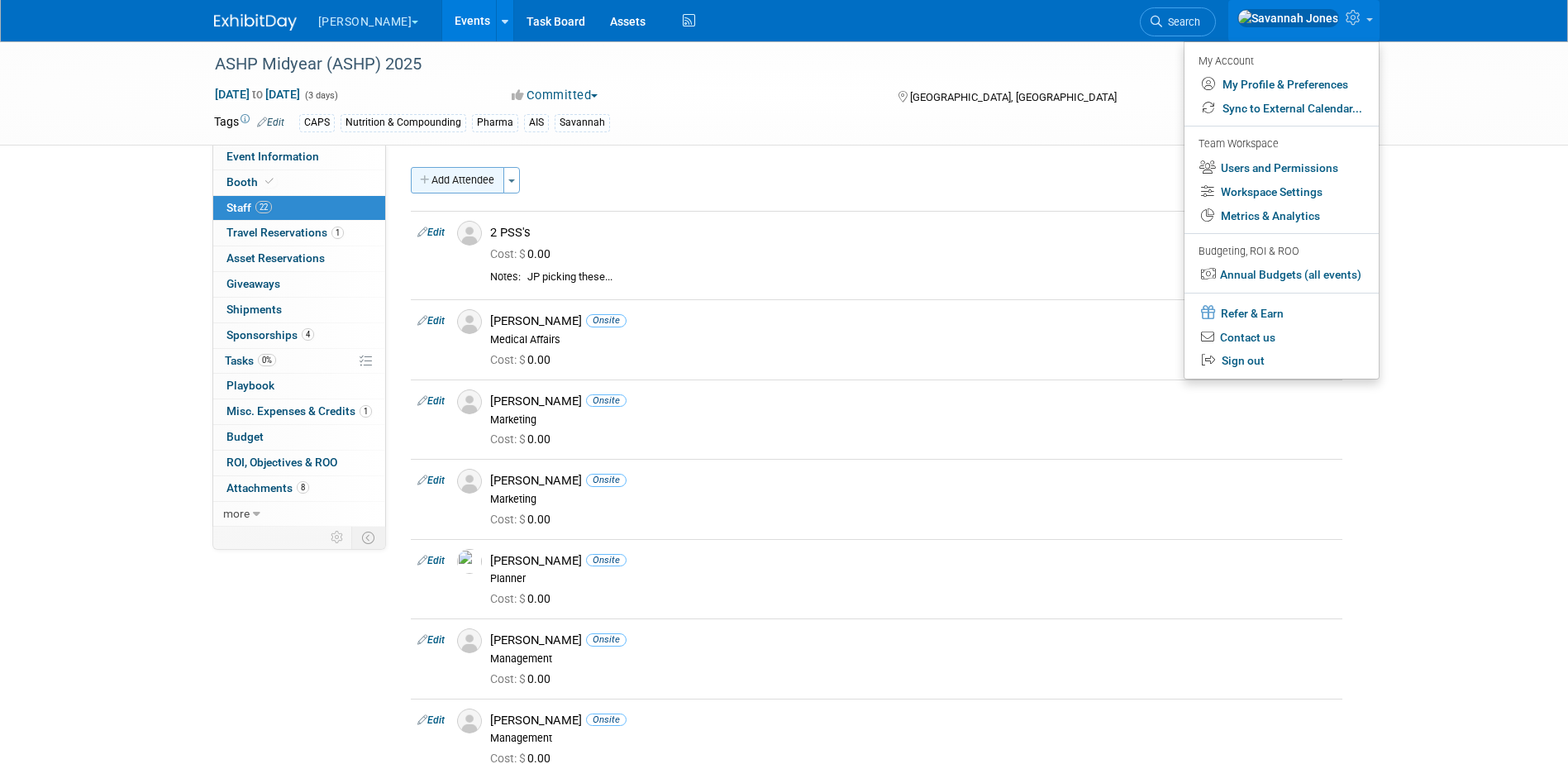
click at [470, 181] on button "Add Attendee" at bounding box center [457, 180] width 93 height 26
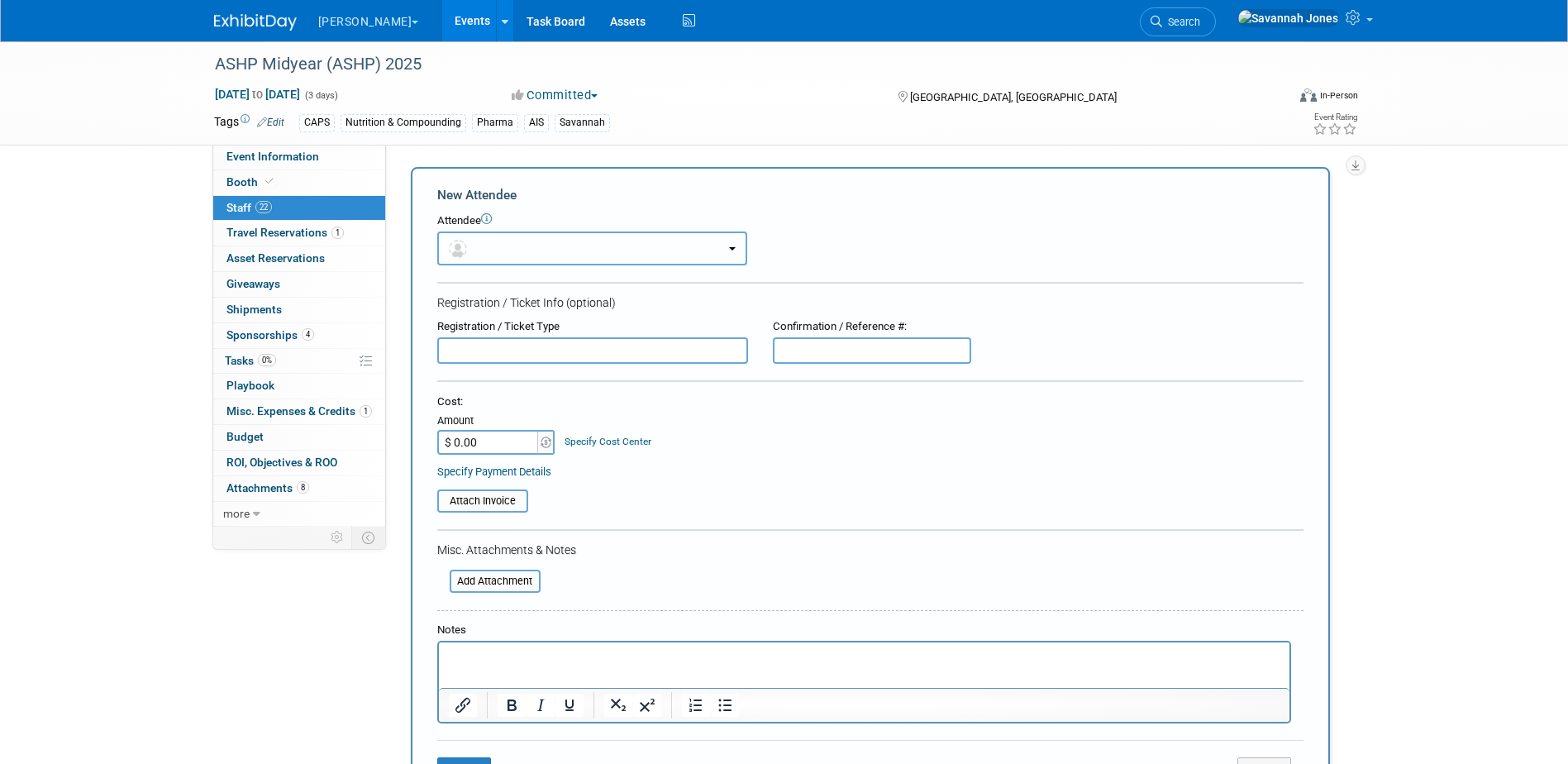
click at [565, 249] on button "button" at bounding box center [591, 248] width 310 height 34
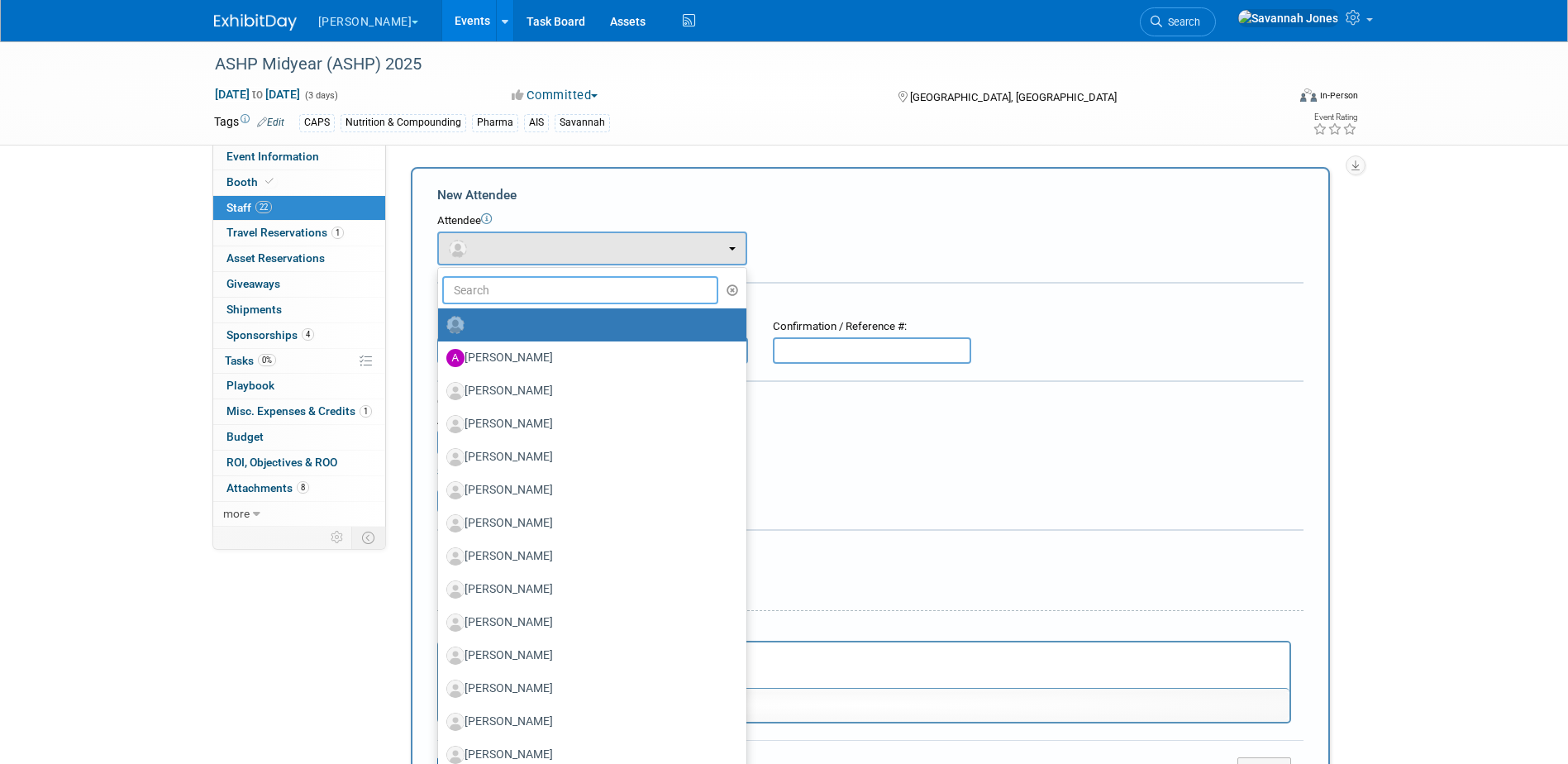
click at [566, 302] on input "text" at bounding box center [581, 289] width 277 height 28
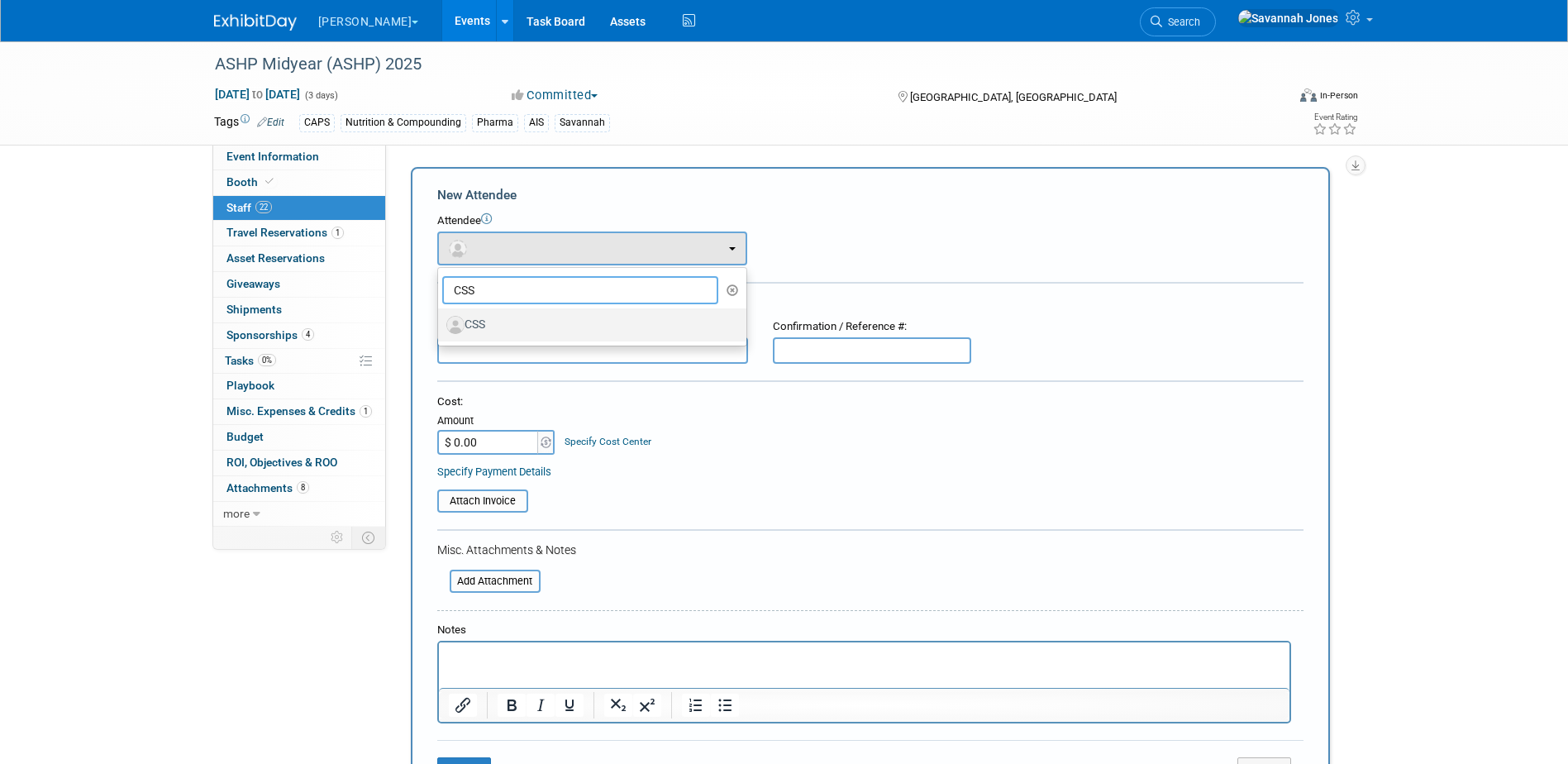
type input "CSS"
click at [579, 324] on label "CSS" at bounding box center [588, 324] width 284 height 26
click at [441, 324] on input "CSS" at bounding box center [435, 322] width 11 height 11
select select "ee719277-264a-4c2e-a4a0-02f06285ac9e"
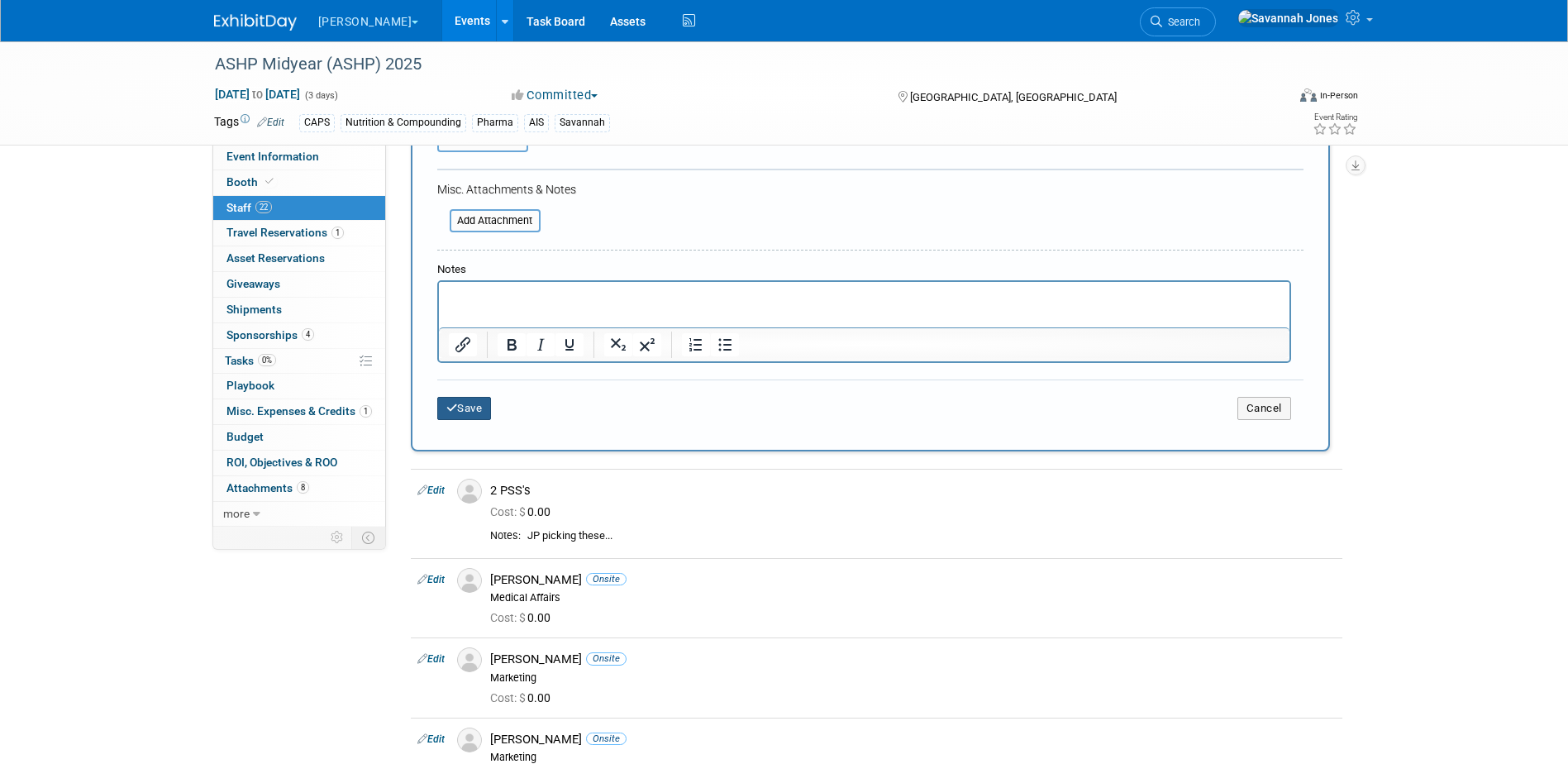
click at [457, 404] on button "Save" at bounding box center [464, 409] width 54 height 23
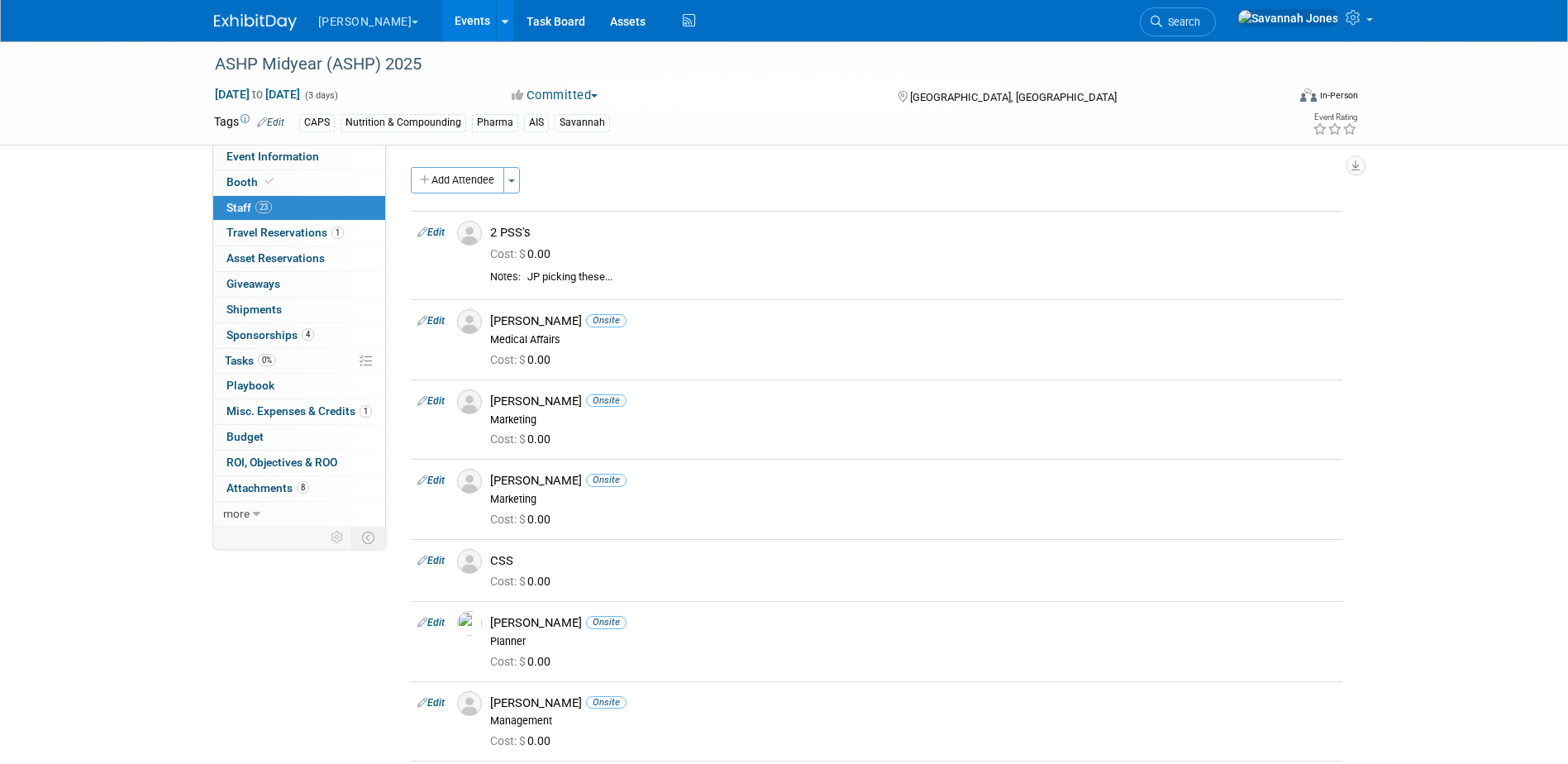
click at [434, 561] on link "Edit" at bounding box center [431, 560] width 27 height 12
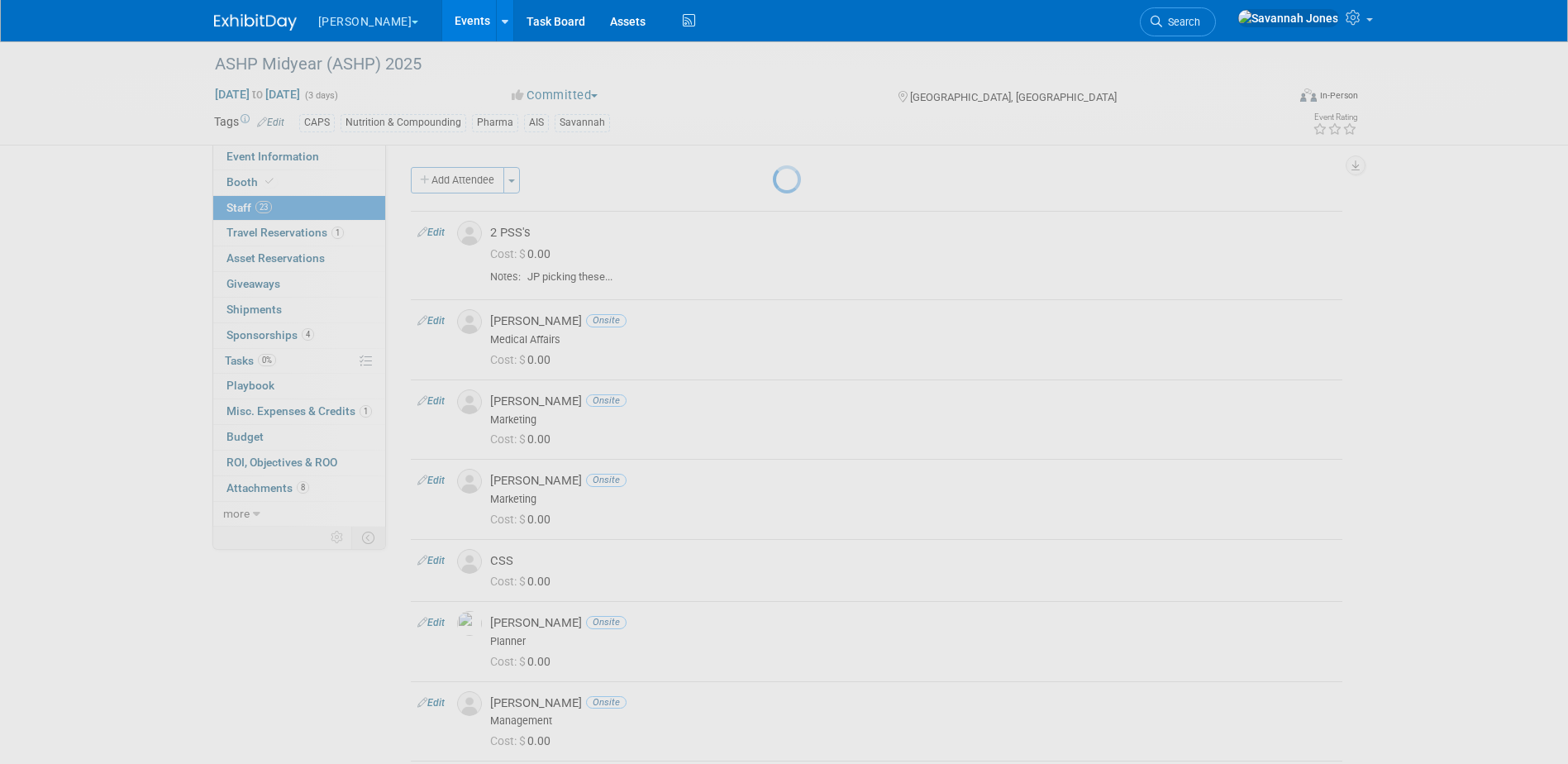
select select "ee719277-264a-4c2e-a4a0-02f06285ac9e"
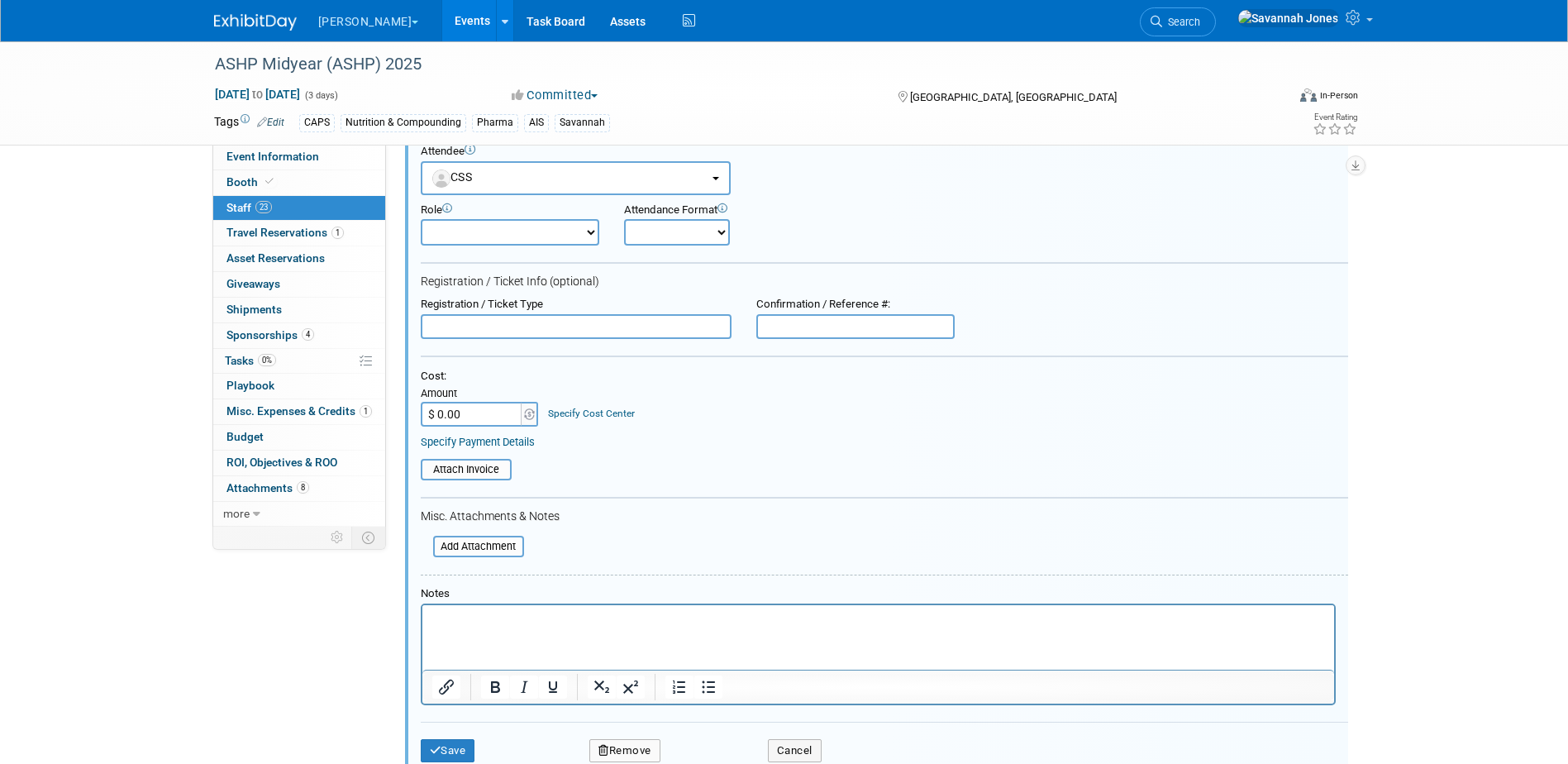
scroll to position [434, 0]
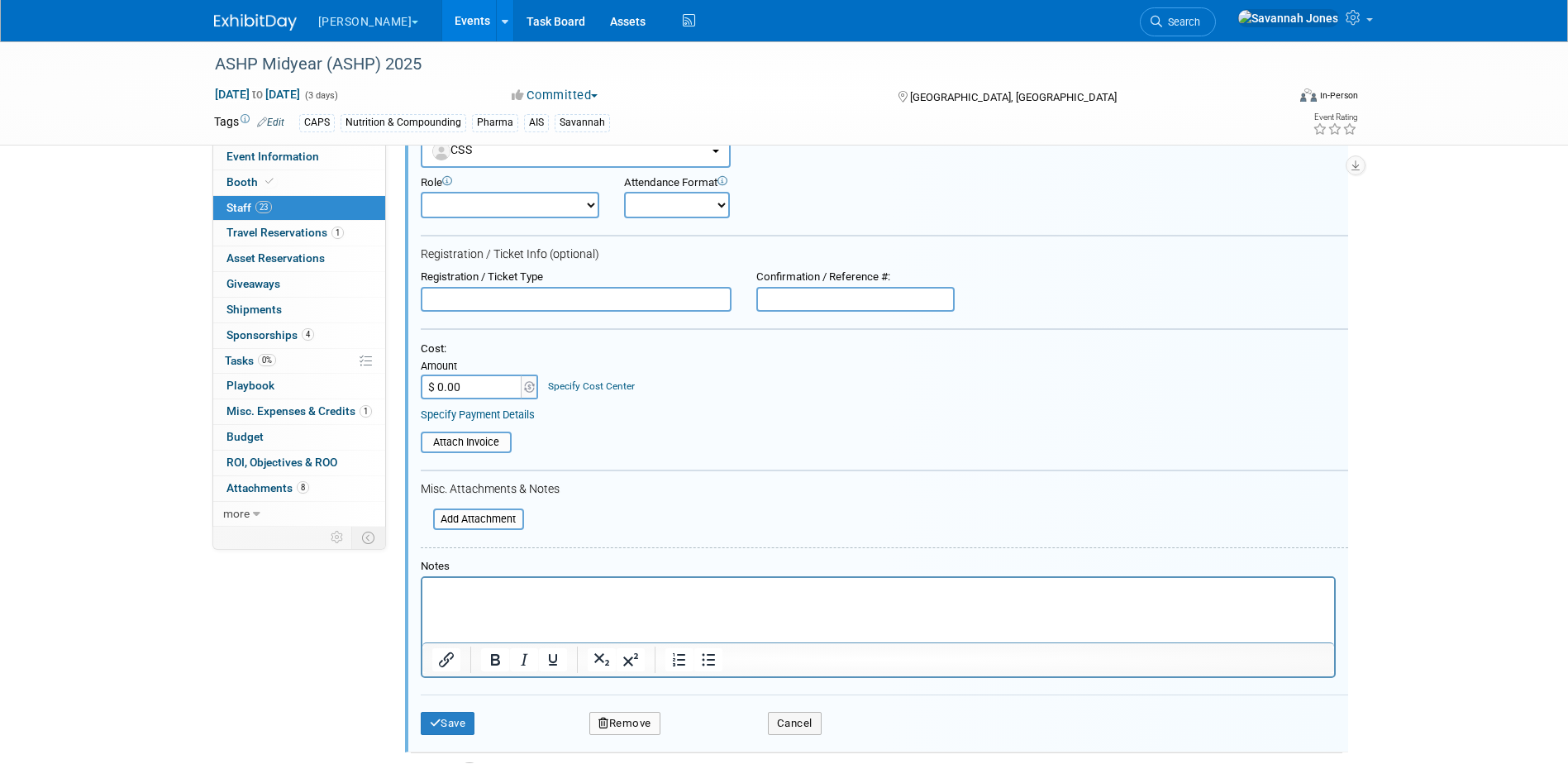
click at [555, 598] on p "Rich Text Area. Press ALT-0 for help." at bounding box center [878, 591] width 893 height 17
click at [474, 723] on button "Save" at bounding box center [448, 723] width 54 height 23
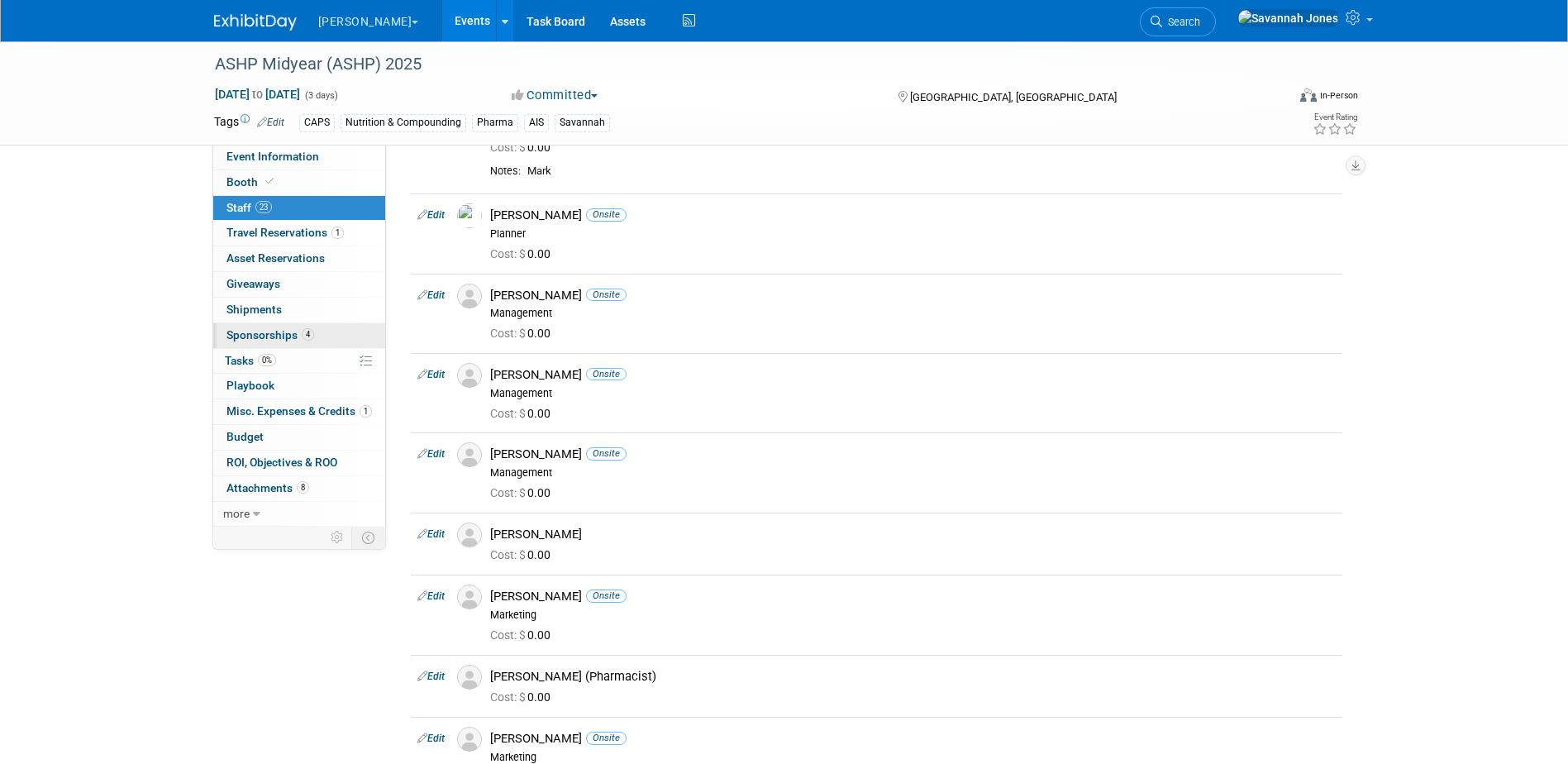
click at [348, 326] on link "4 Sponsorships 4" at bounding box center [299, 336] width 172 height 25
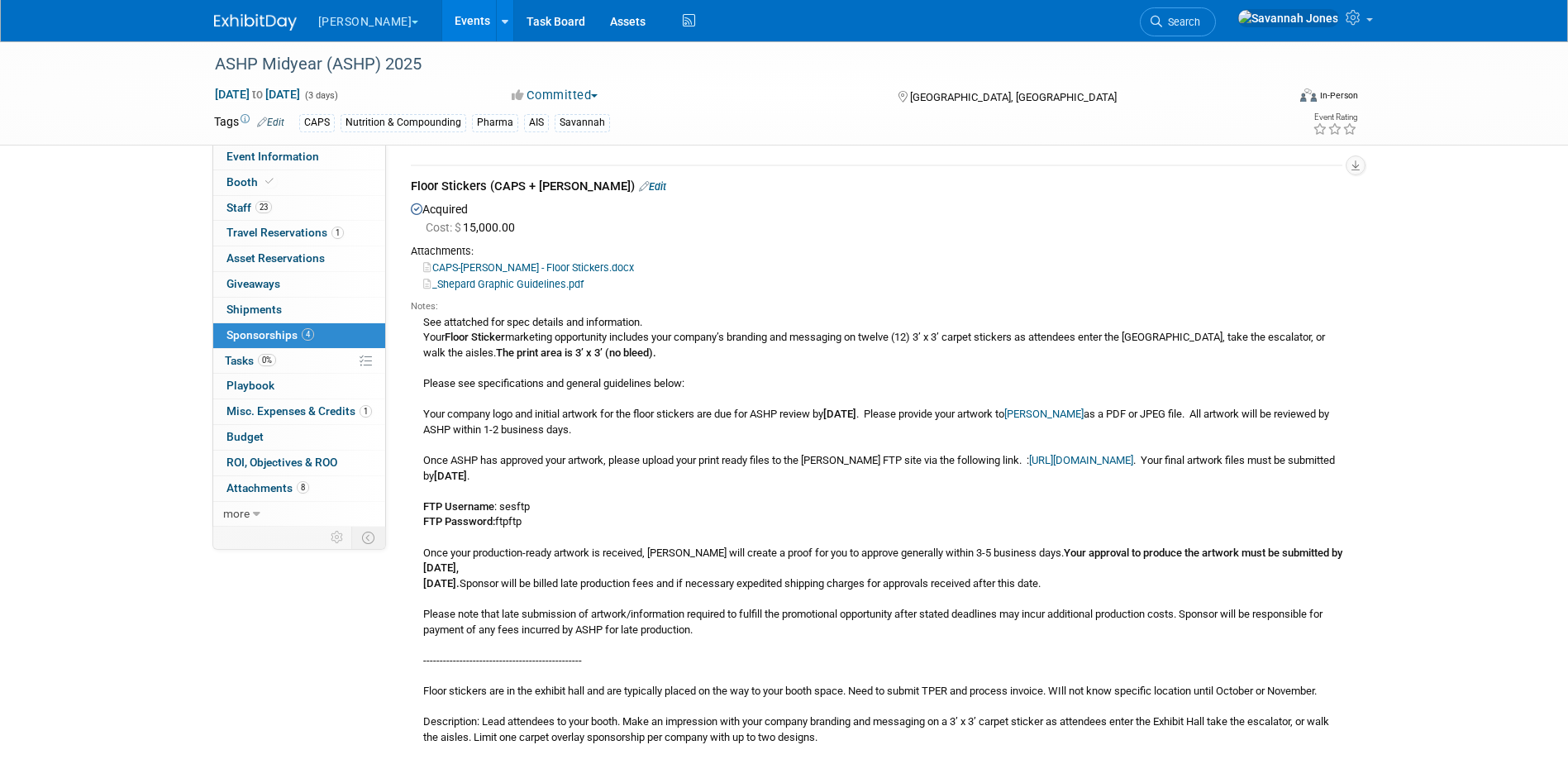
scroll to position [1901, 0]
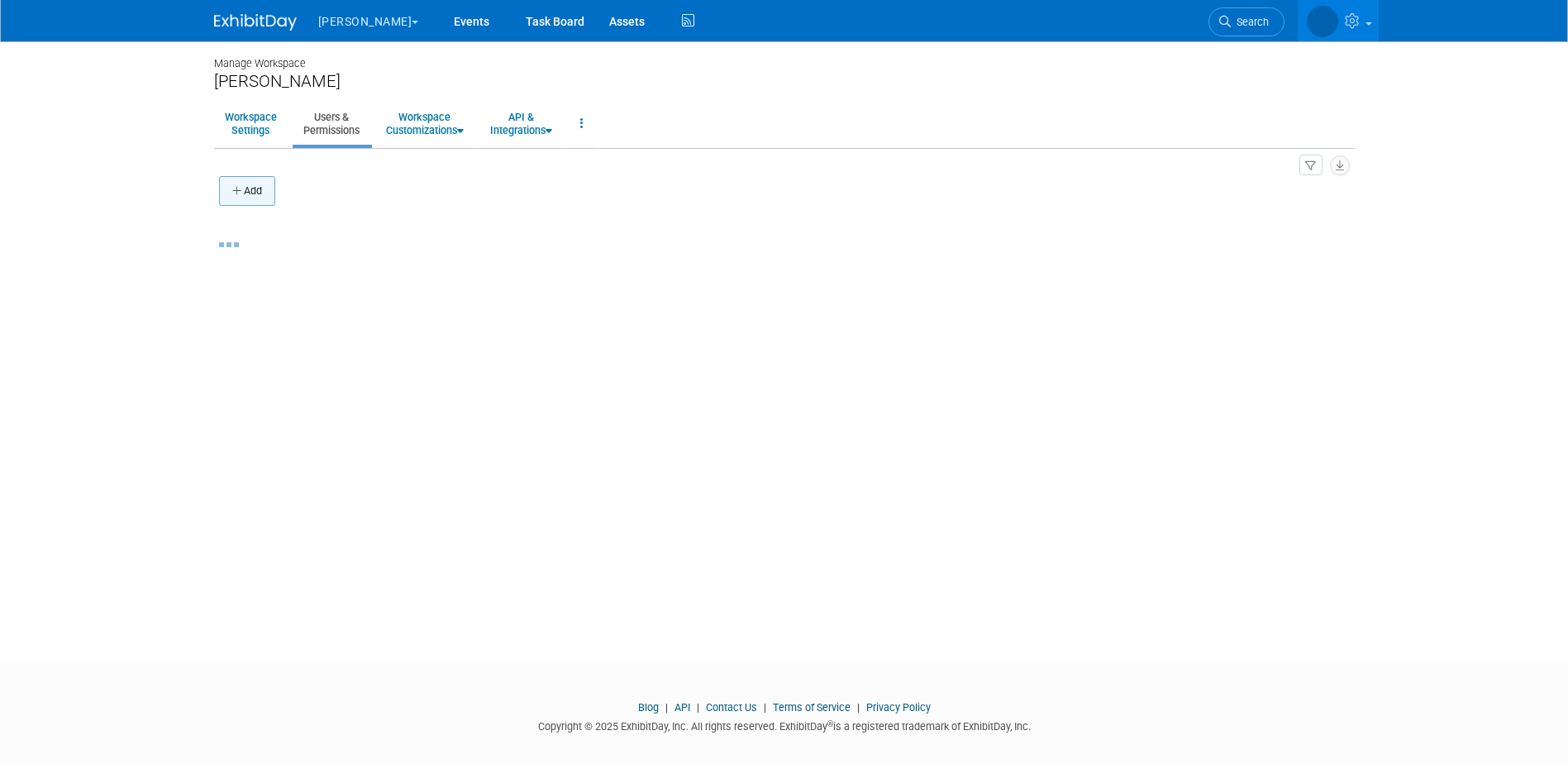
click at [253, 192] on button "Add" at bounding box center [248, 190] width 56 height 30
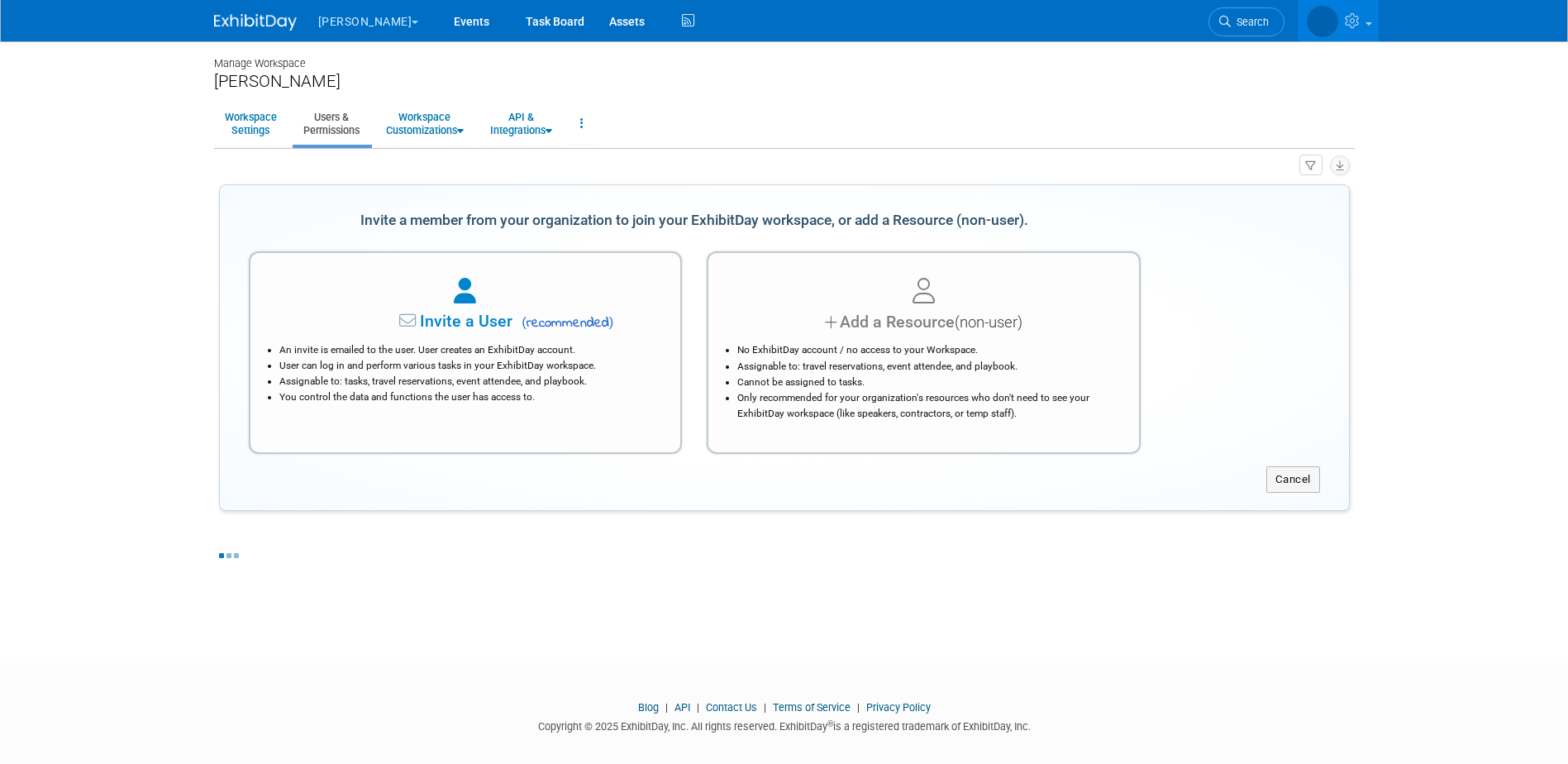
click at [972, 324] on span "(non-user)" at bounding box center [988, 322] width 68 height 18
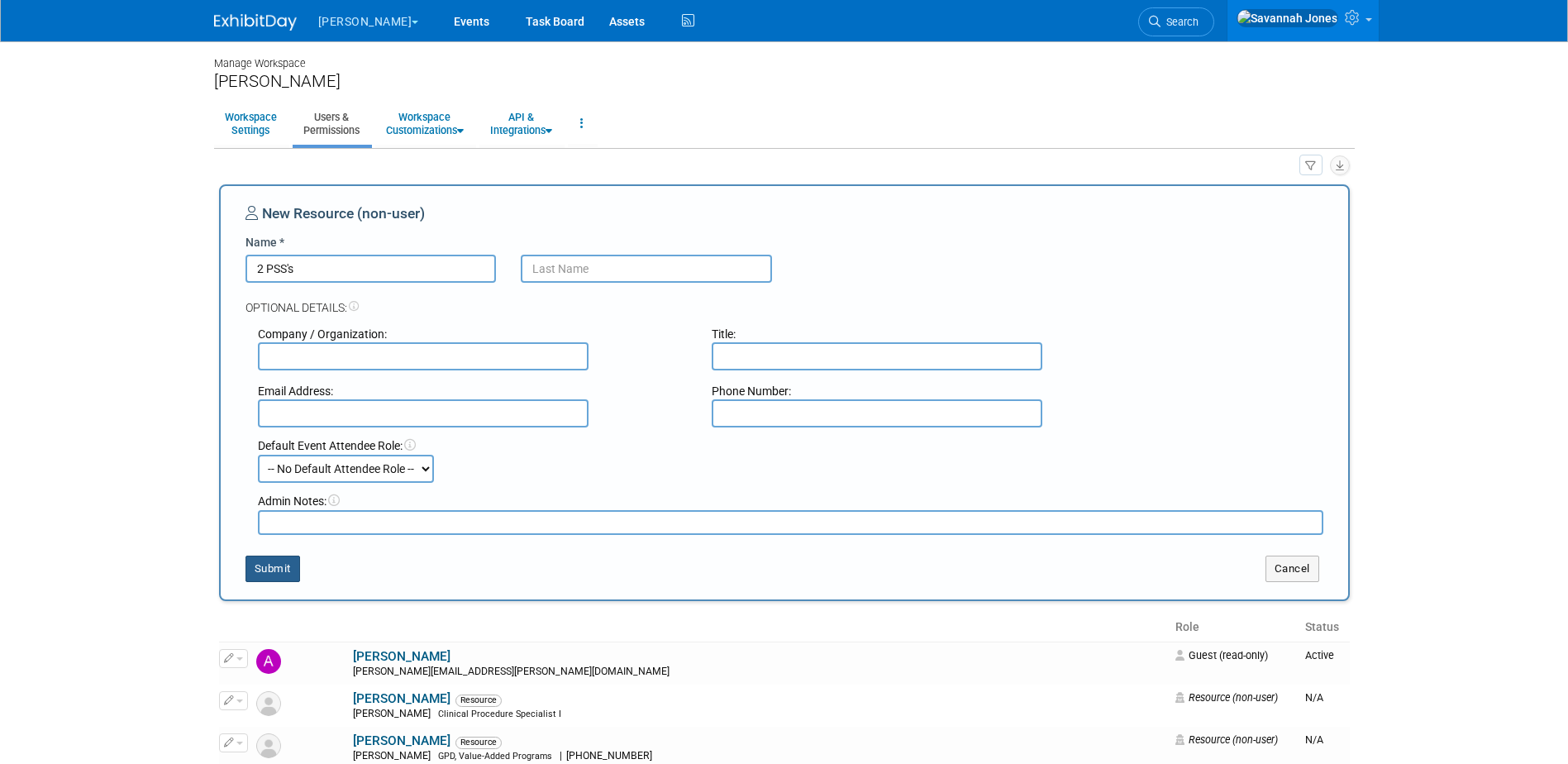
click at [276, 569] on button "Submit" at bounding box center [273, 568] width 54 height 26
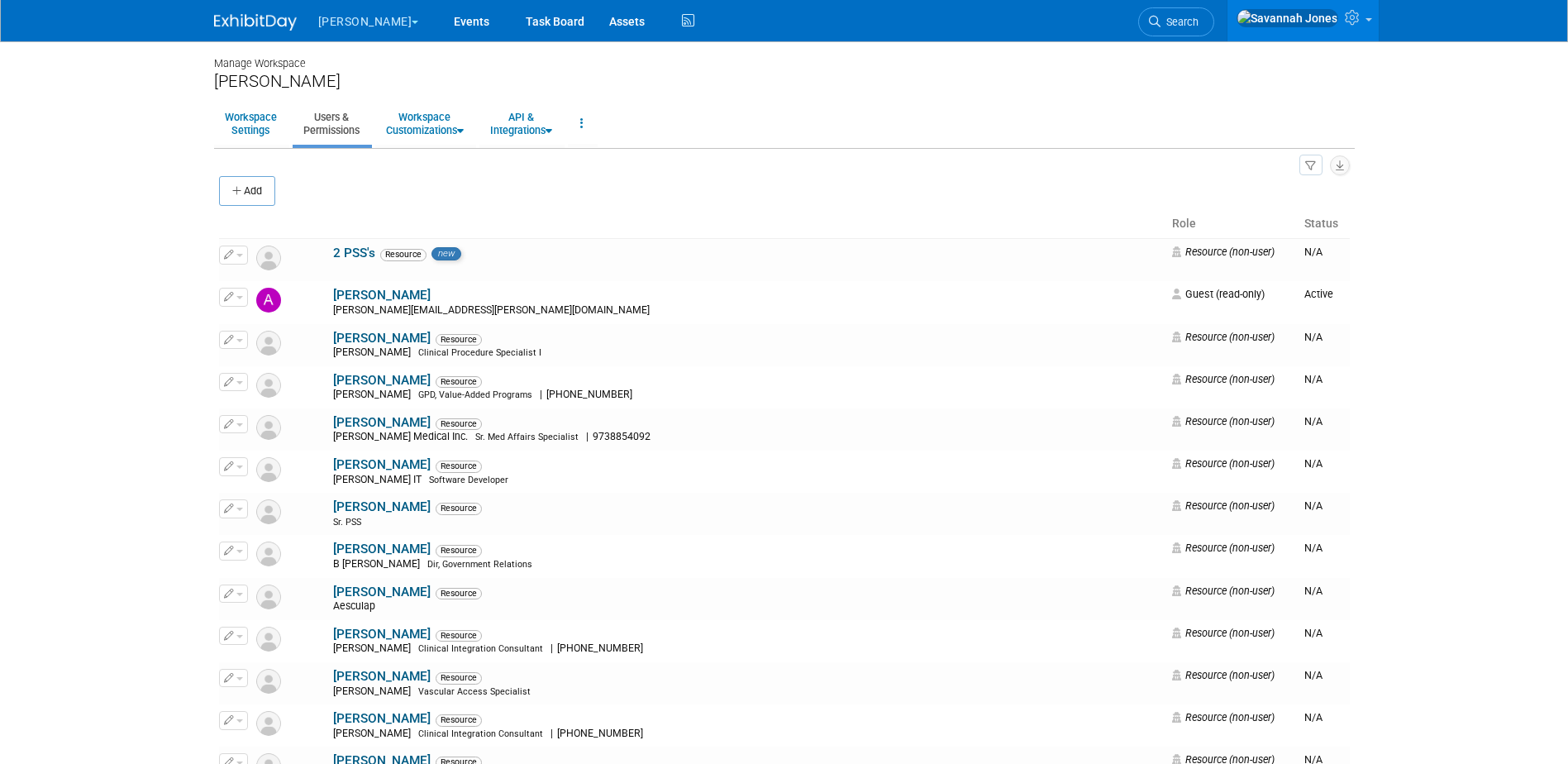
click at [258, 171] on div "All Users 15 Resources 273 Invitations 0 Export Users & Resources (.csv)" at bounding box center [784, 164] width 1131 height 22
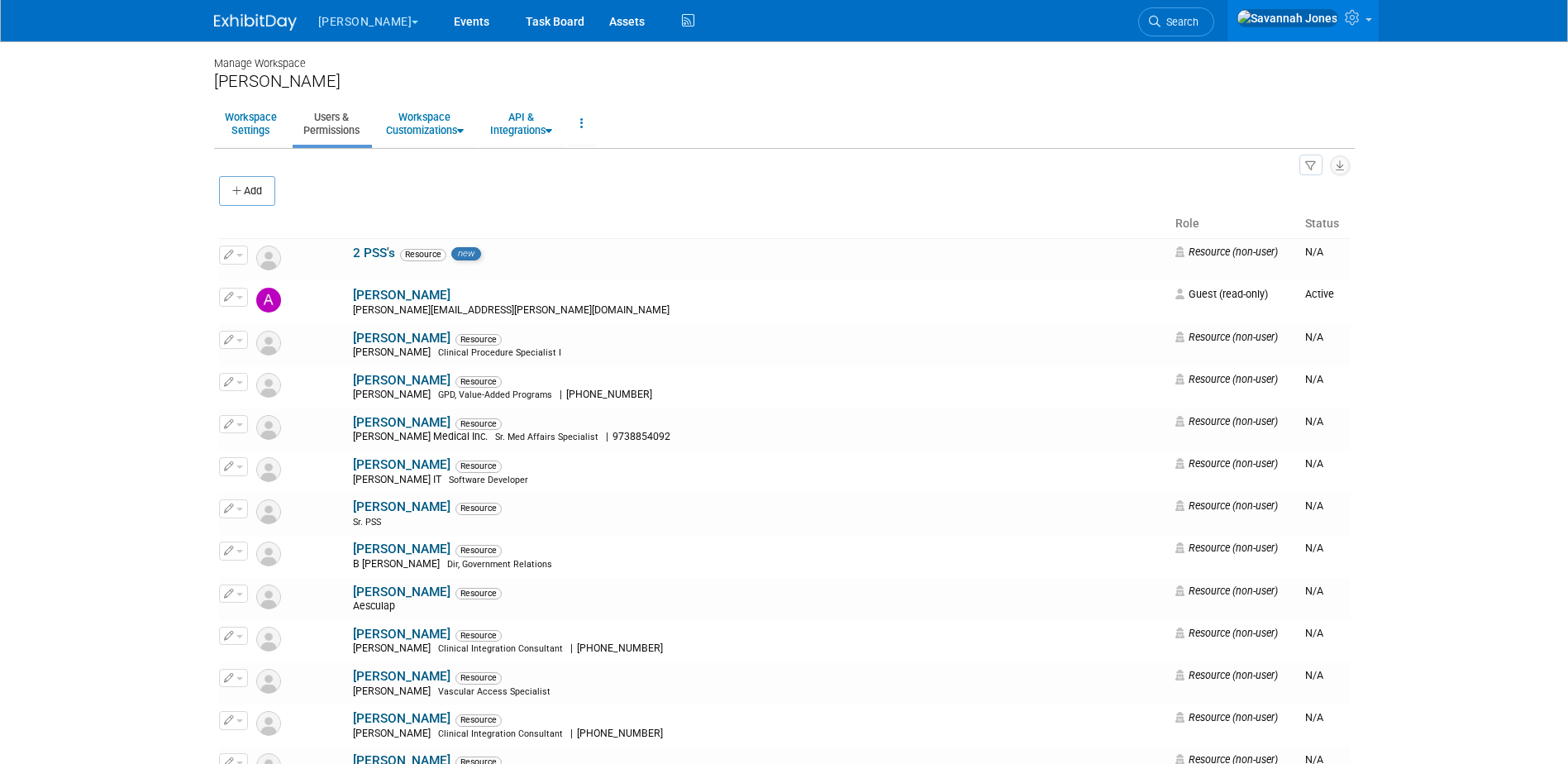
click at [260, 174] on div "All Users 15 Resources 273 Invitations 0 Export Users & Resources (.csv)" at bounding box center [784, 164] width 1131 height 22
click at [264, 196] on button "Add" at bounding box center [248, 190] width 56 height 30
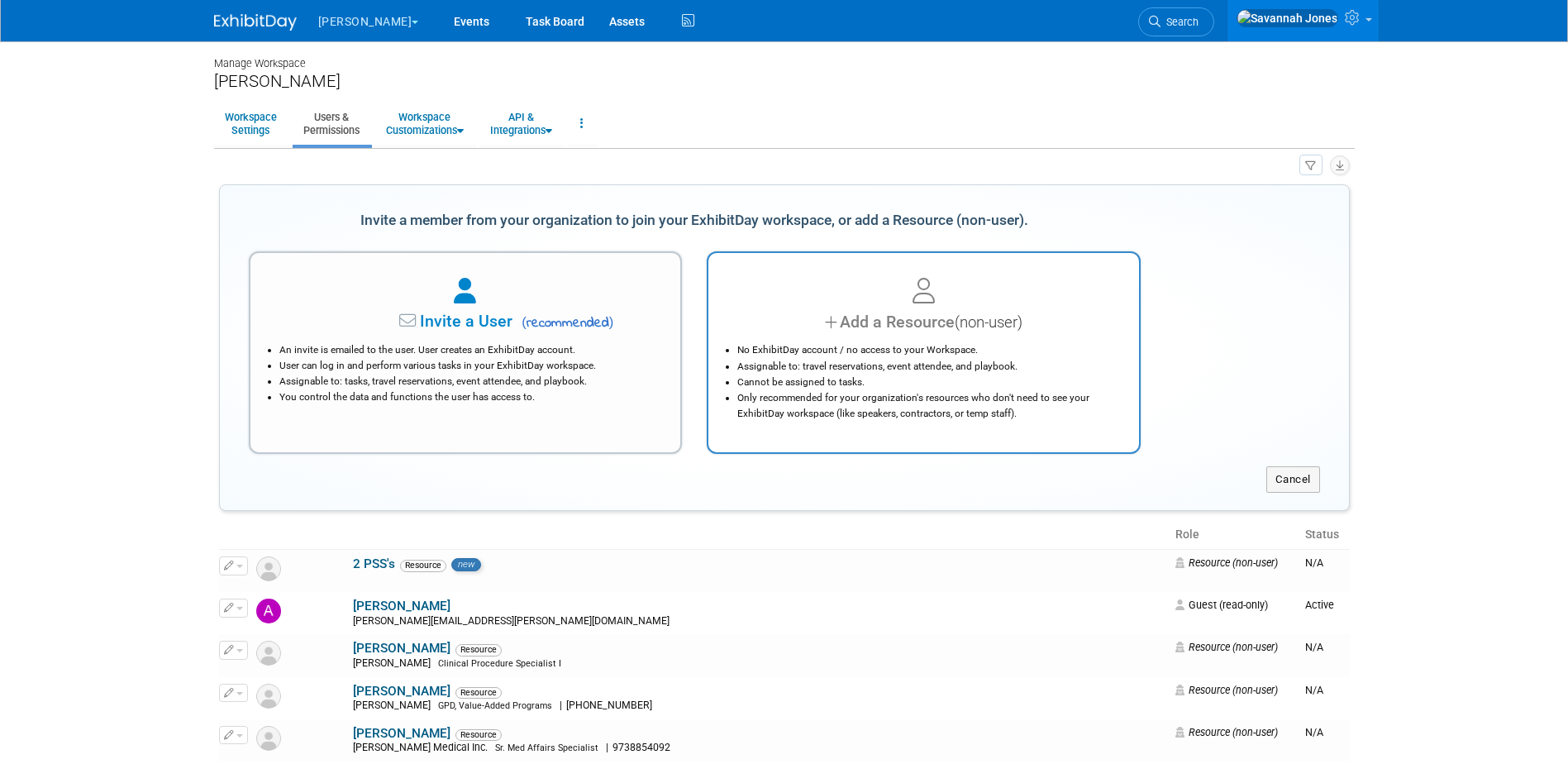
click at [959, 310] on div "Add a Resource (non-user)" at bounding box center [923, 321] width 389 height 24
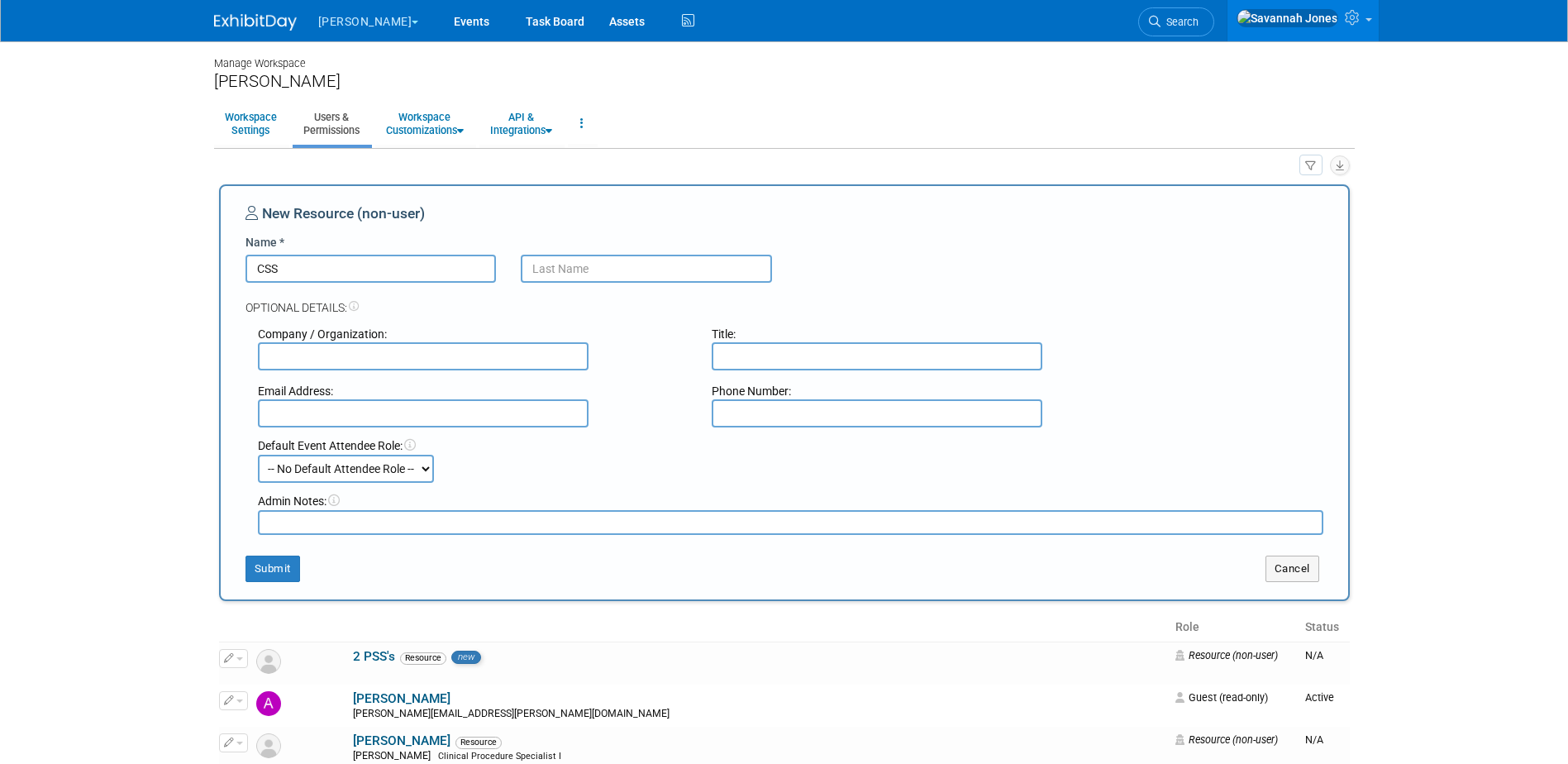
type input "CSS"
click at [285, 554] on div "Submit Cancel" at bounding box center [784, 558] width 1103 height 48
click at [284, 558] on button "Submit" at bounding box center [273, 568] width 54 height 26
